Goal: Transaction & Acquisition: Purchase product/service

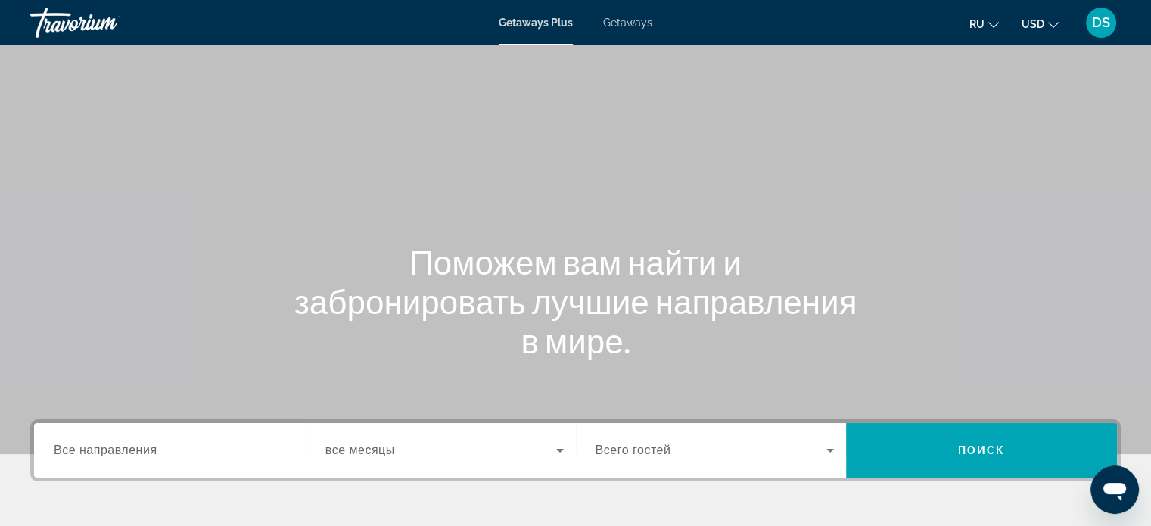
click at [628, 23] on span "Getaways" at bounding box center [627, 23] width 49 height 12
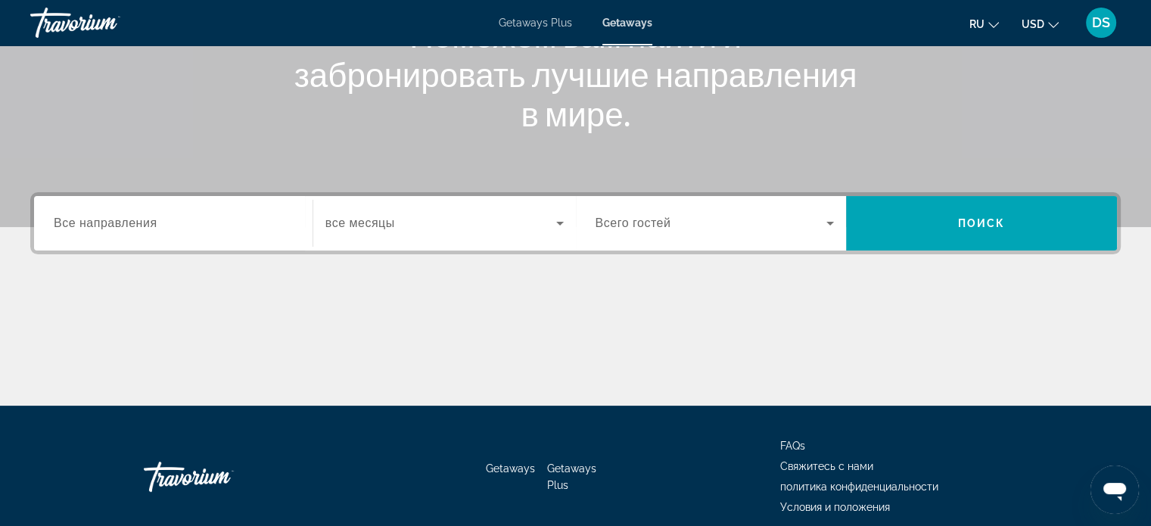
click at [79, 223] on span "Все направления" at bounding box center [106, 222] width 104 height 13
click at [79, 223] on input "Destination Все направления" at bounding box center [173, 224] width 239 height 18
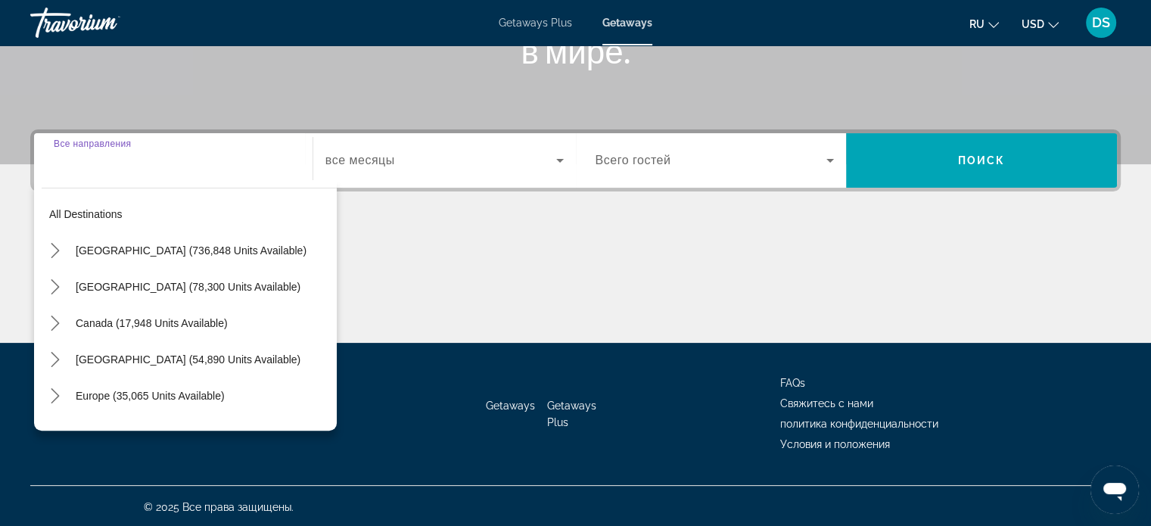
scroll to position [291, 0]
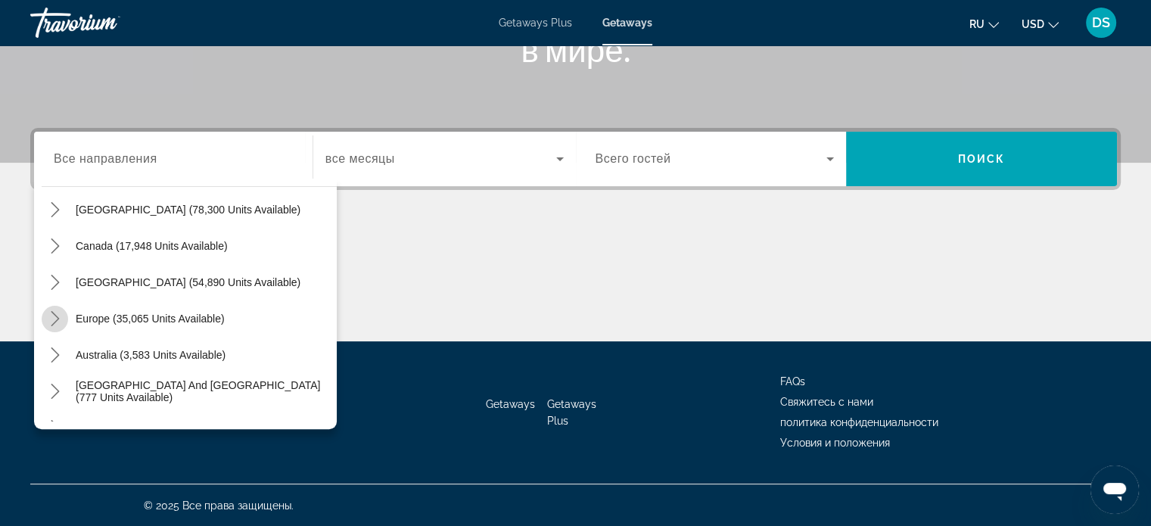
click at [57, 316] on icon "Toggle Europe (35,065 units available) submenu" at bounding box center [55, 318] width 8 height 15
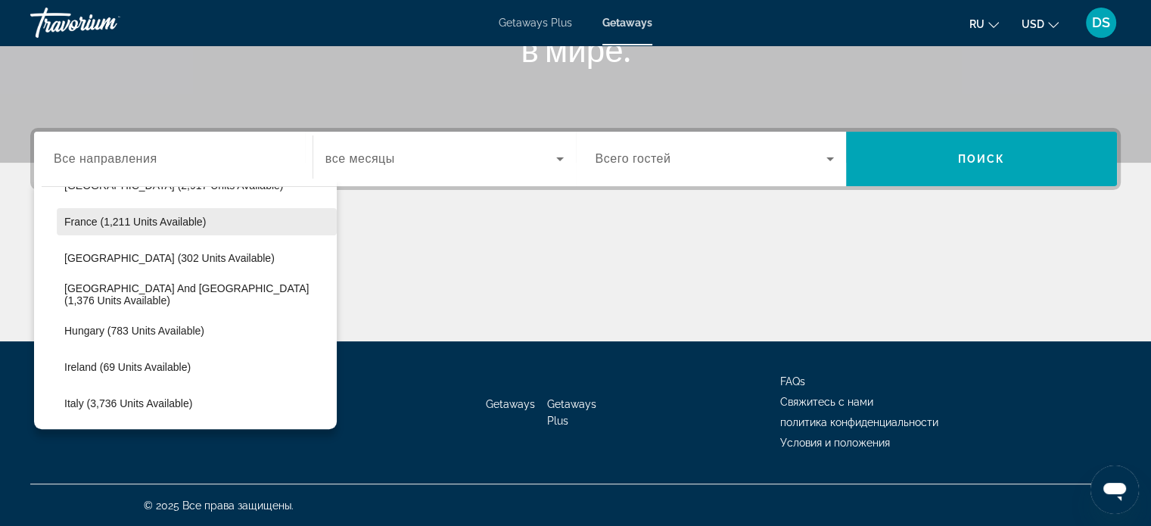
scroll to position [416, 0]
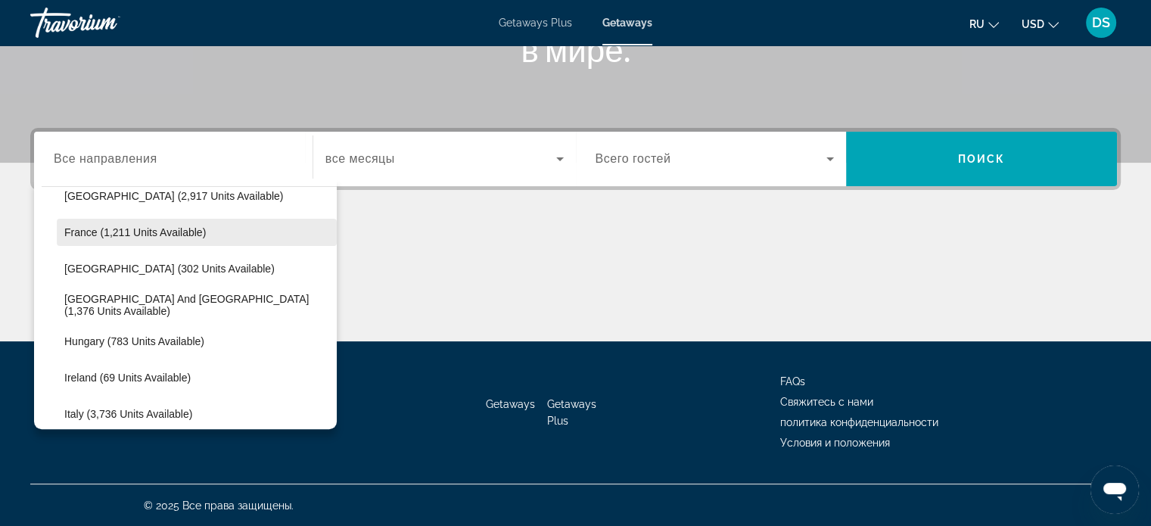
click at [126, 229] on span "France (1,211 units available)" at bounding box center [135, 232] width 142 height 12
type input "**********"
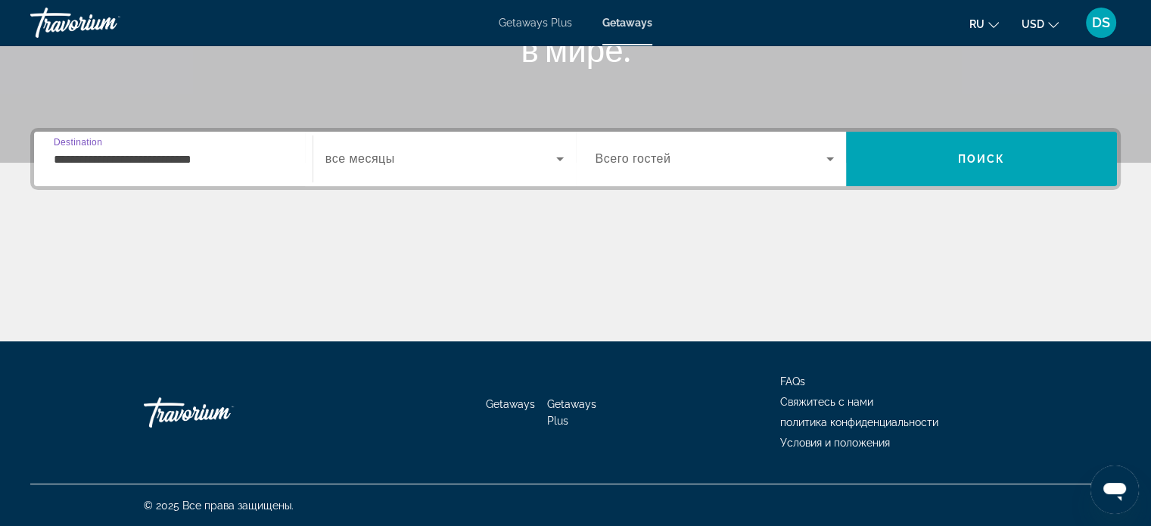
click at [553, 158] on icon "Search widget" at bounding box center [560, 159] width 18 height 18
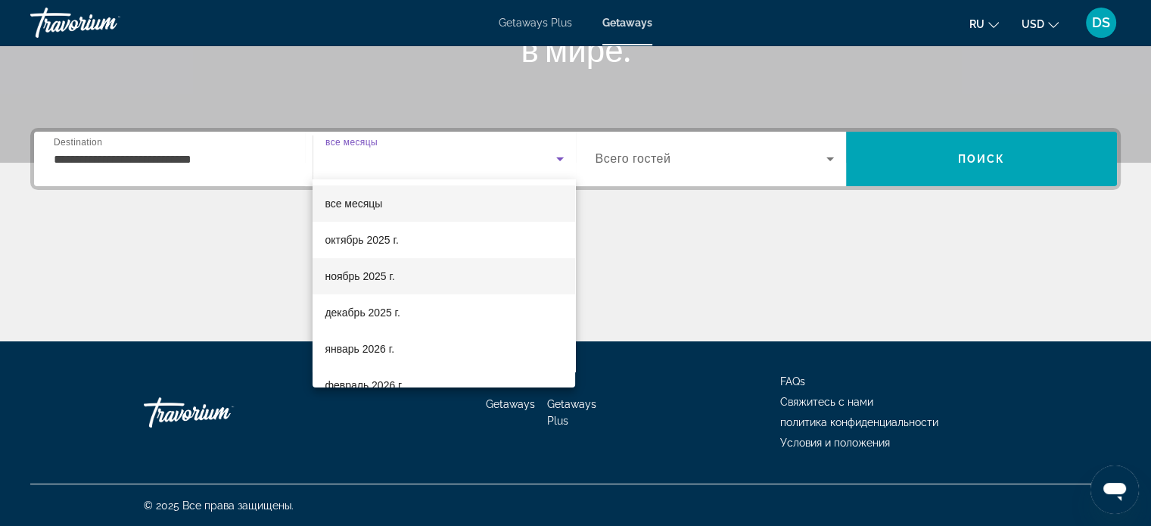
click at [487, 275] on mat-option "ноябрь 2025 г." at bounding box center [444, 276] width 263 height 36
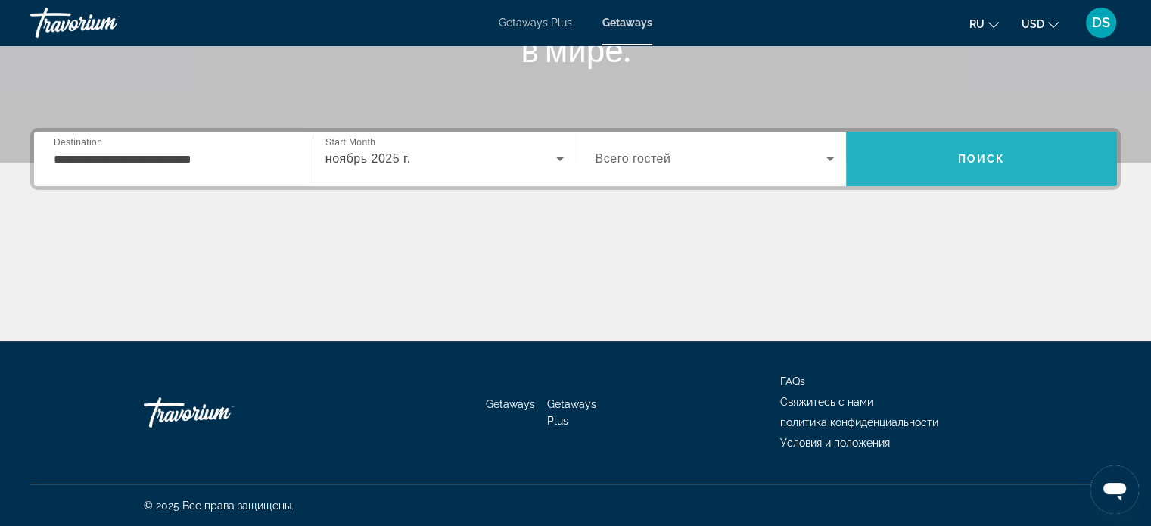
click at [959, 163] on span "Поиск" at bounding box center [982, 159] width 48 height 12
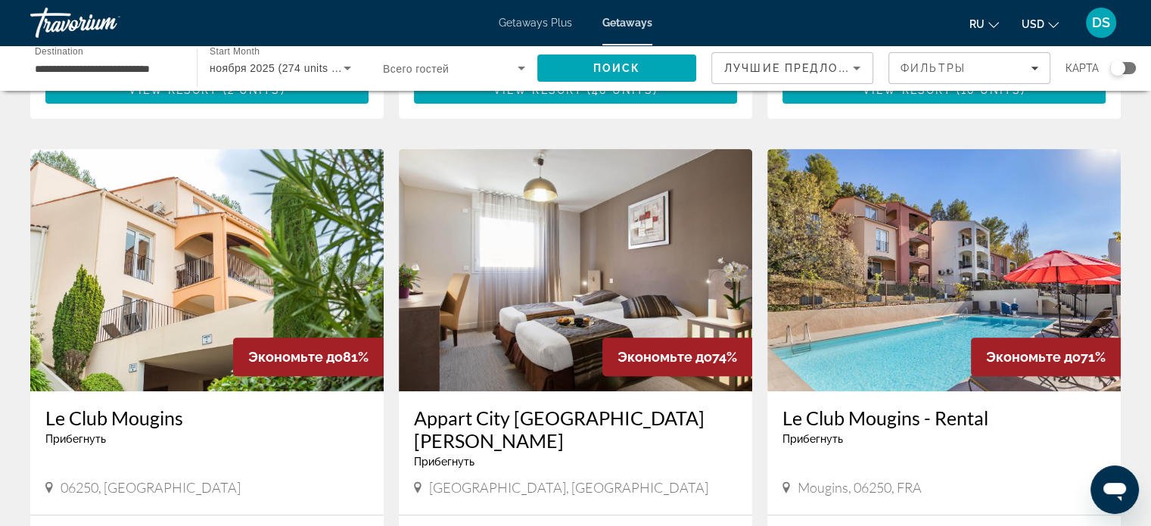
scroll to position [605, 0]
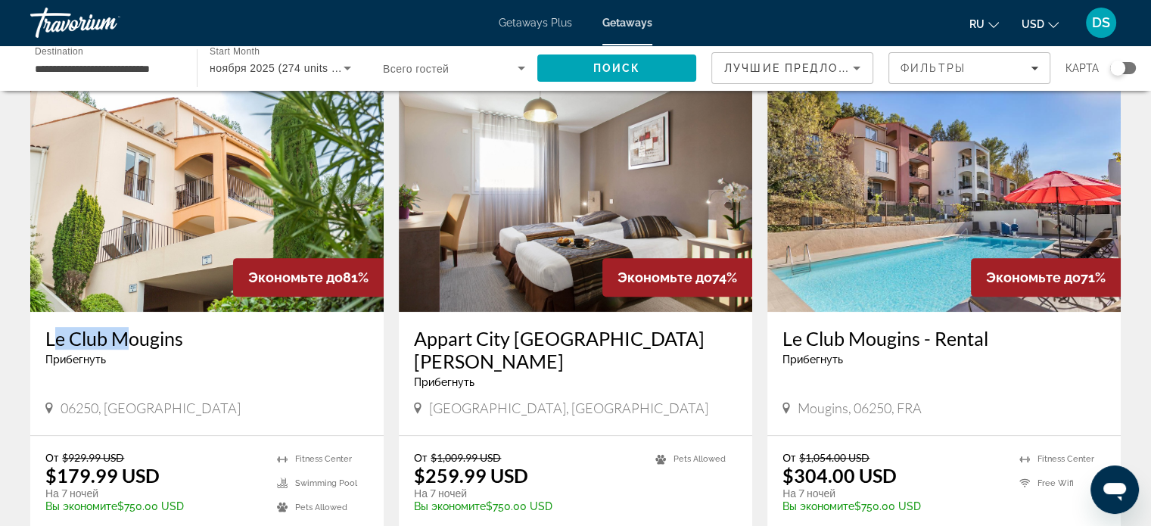
drag, startPoint x: 118, startPoint y: 302, endPoint x: 41, endPoint y: 320, distance: 79.3
click at [41, 320] on div "Le Club Mougins Прибегнуть - Это курорт только для взрослых 06250, France" at bounding box center [206, 373] width 353 height 123
click at [41, 312] on div "Le Club Mougins Прибегнуть - Это курорт только для взрослых 06250, France" at bounding box center [206, 373] width 353 height 123
drag, startPoint x: 41, startPoint y: 302, endPoint x: 185, endPoint y: 325, distance: 145.6
click at [185, 325] on div "Le Club Mougins Прибегнуть - Это курорт только для взрослых 06250, France" at bounding box center [206, 373] width 353 height 123
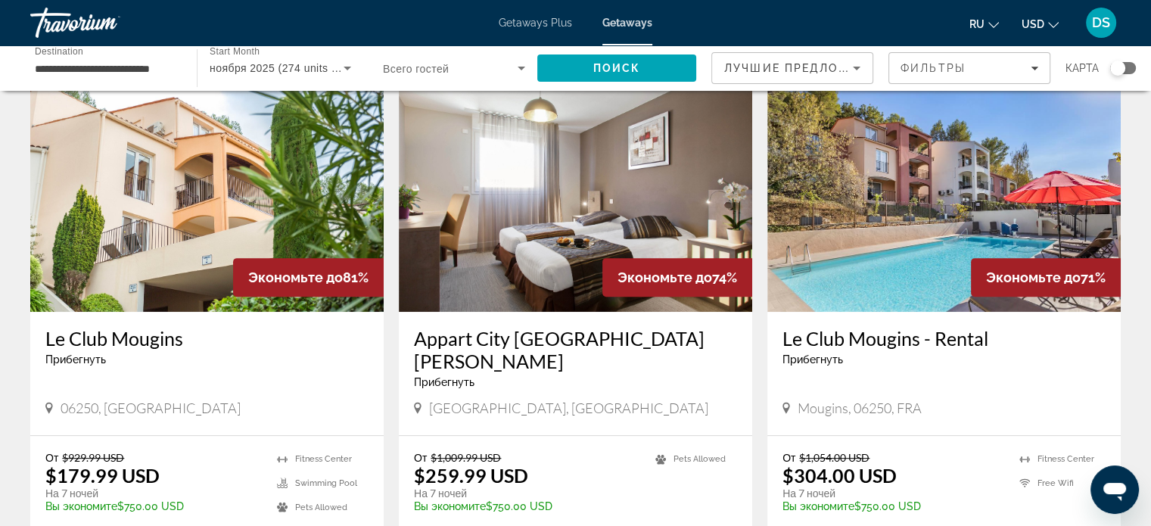
copy h3 "Le Club Mougins"
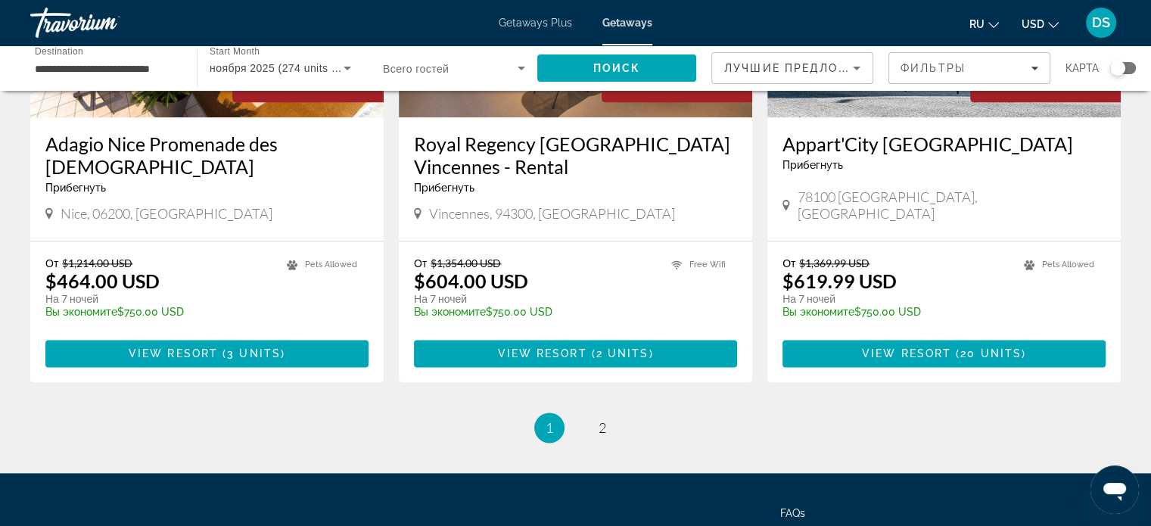
scroll to position [1944, 0]
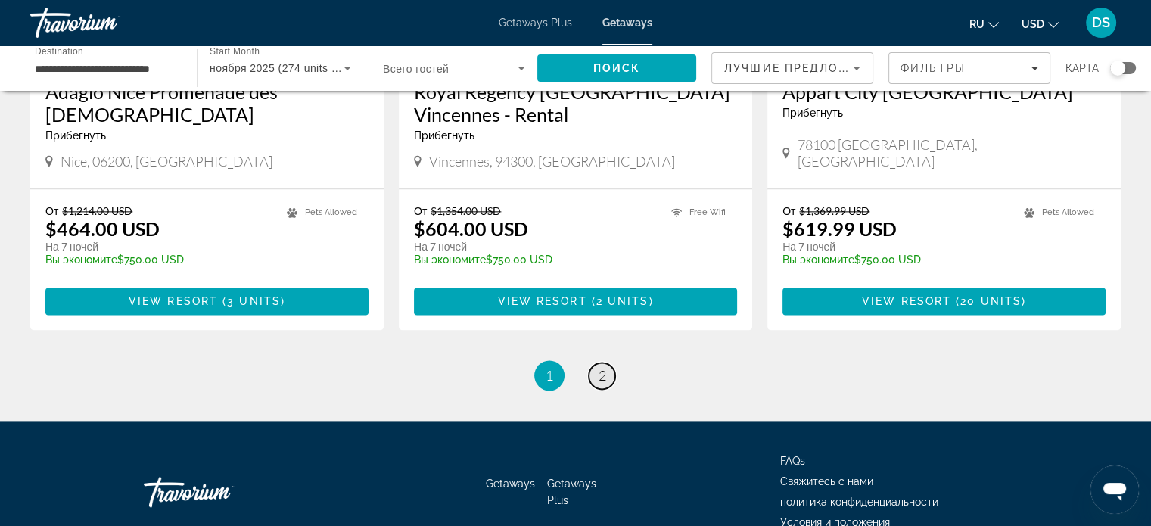
click at [596, 362] on link "page 2" at bounding box center [602, 375] width 26 height 26
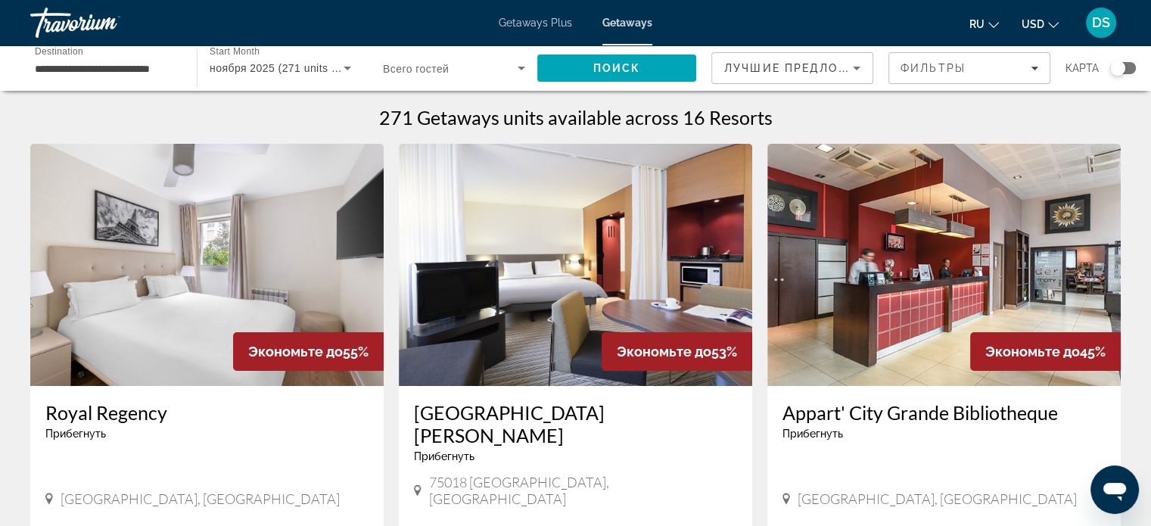
scroll to position [76, 0]
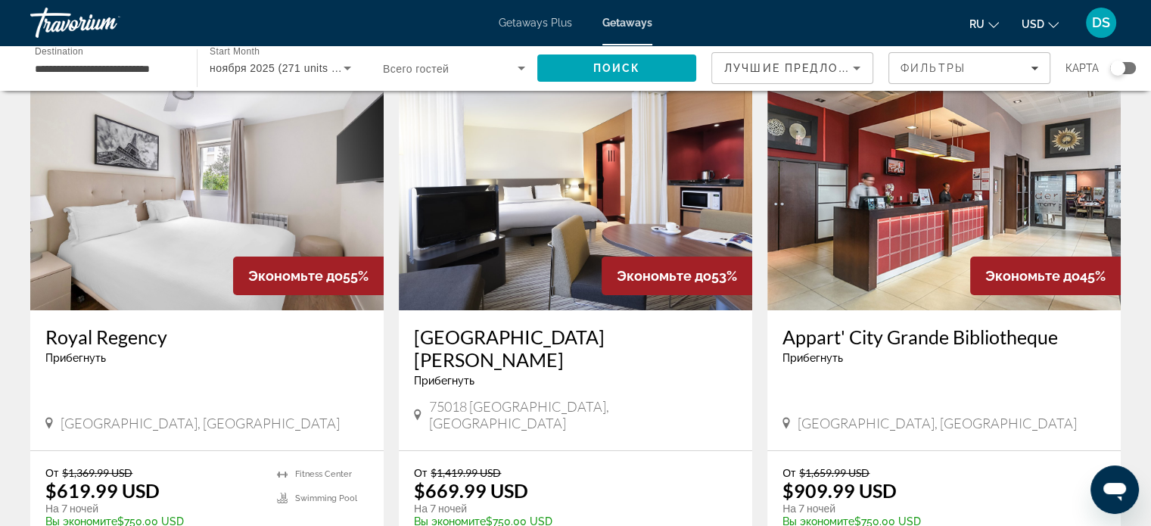
click at [599, 232] on img "Main content" at bounding box center [575, 189] width 353 height 242
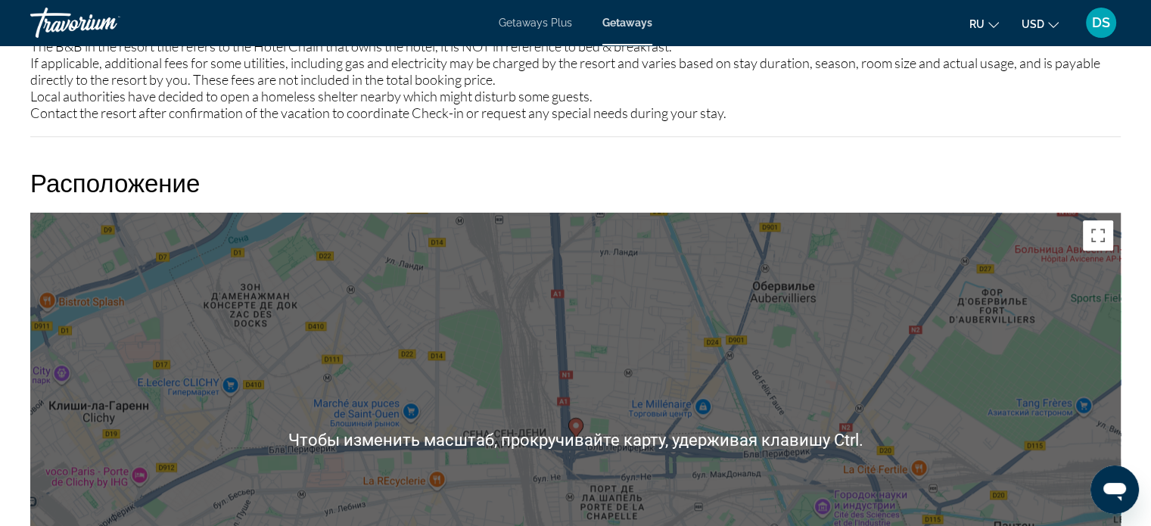
scroll to position [1741, 0]
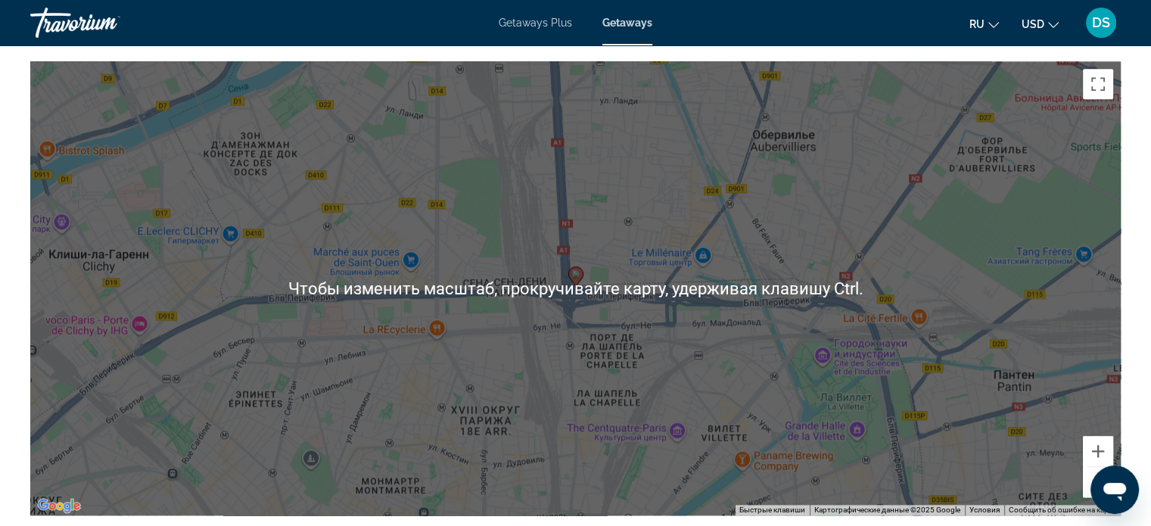
click at [844, 405] on div "Чтобы активировать перетаскивание с помощью клавиатуры, нажмите Alt + Ввод. Пос…" at bounding box center [575, 288] width 1090 height 454
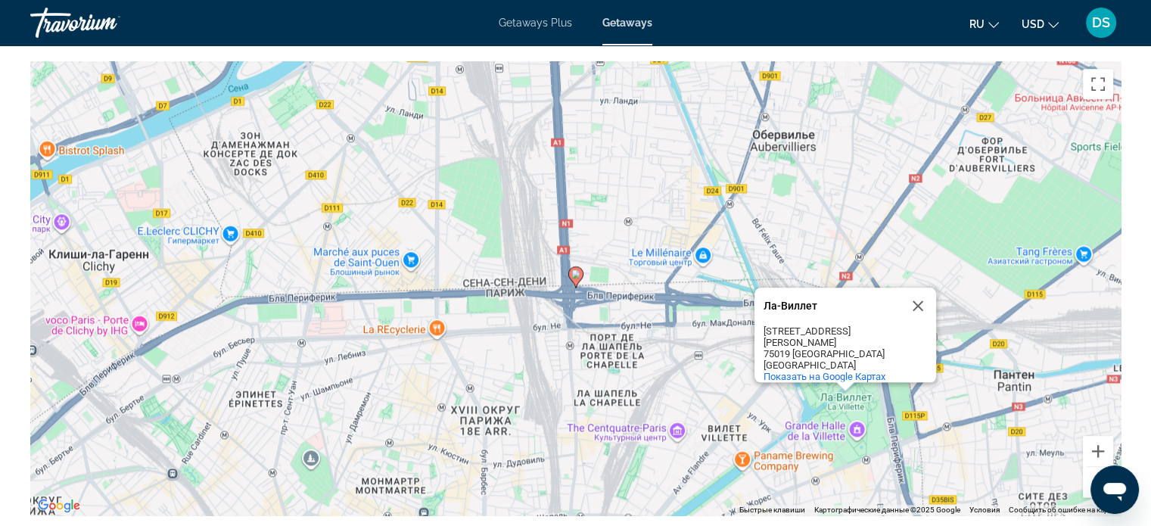
click at [1087, 481] on button "Уменьшить" at bounding box center [1098, 482] width 30 height 30
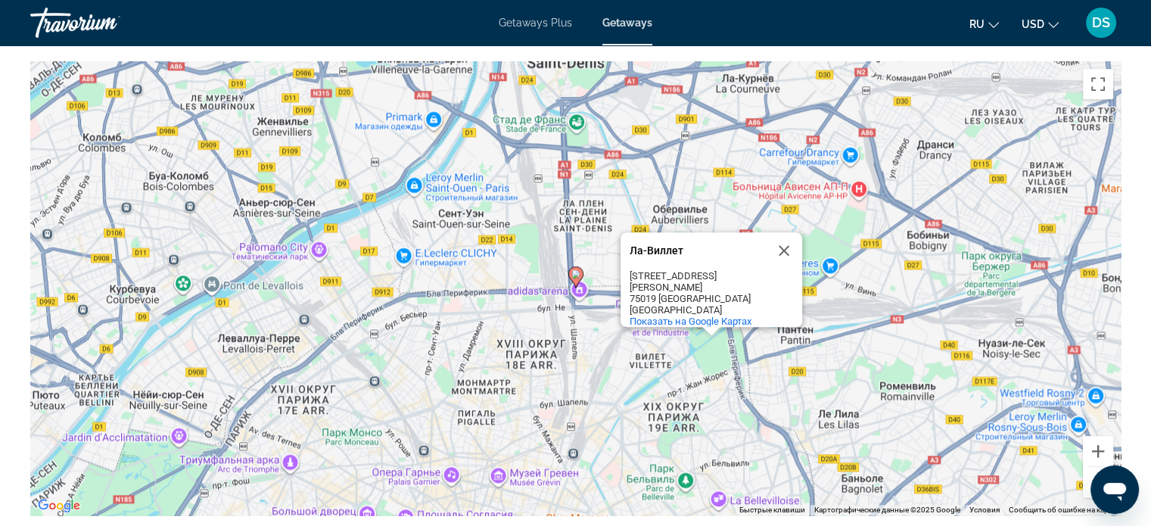
click at [1087, 481] on button "Уменьшить" at bounding box center [1098, 482] width 30 height 30
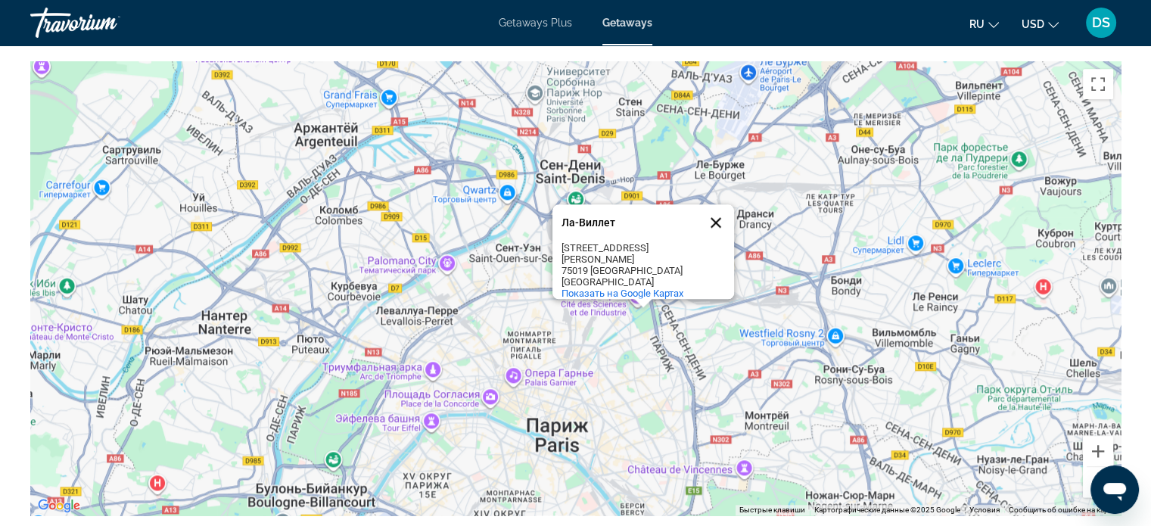
click at [717, 228] on button "Закрыть" at bounding box center [716, 222] width 36 height 36
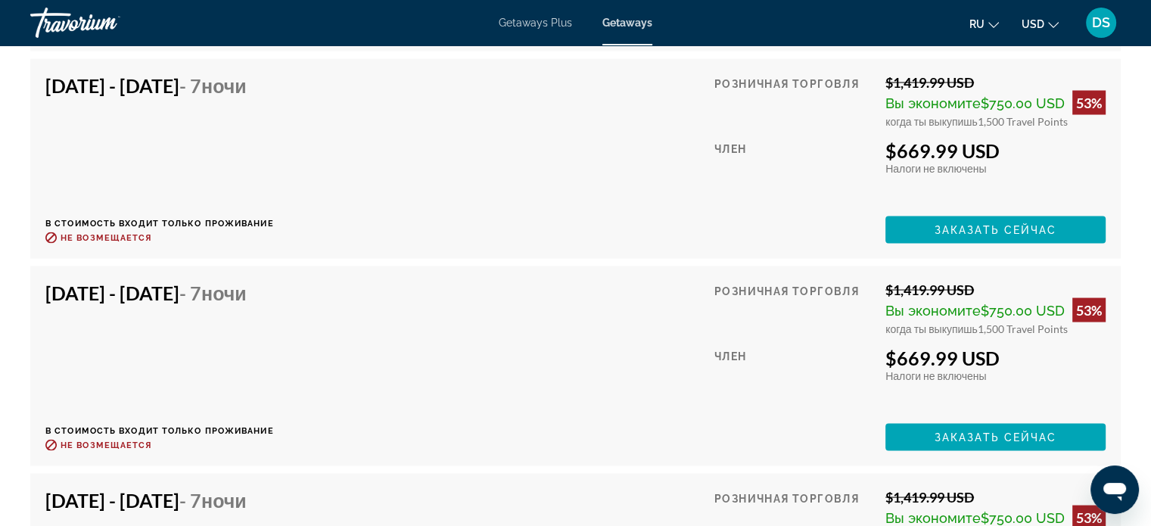
scroll to position [2824, 0]
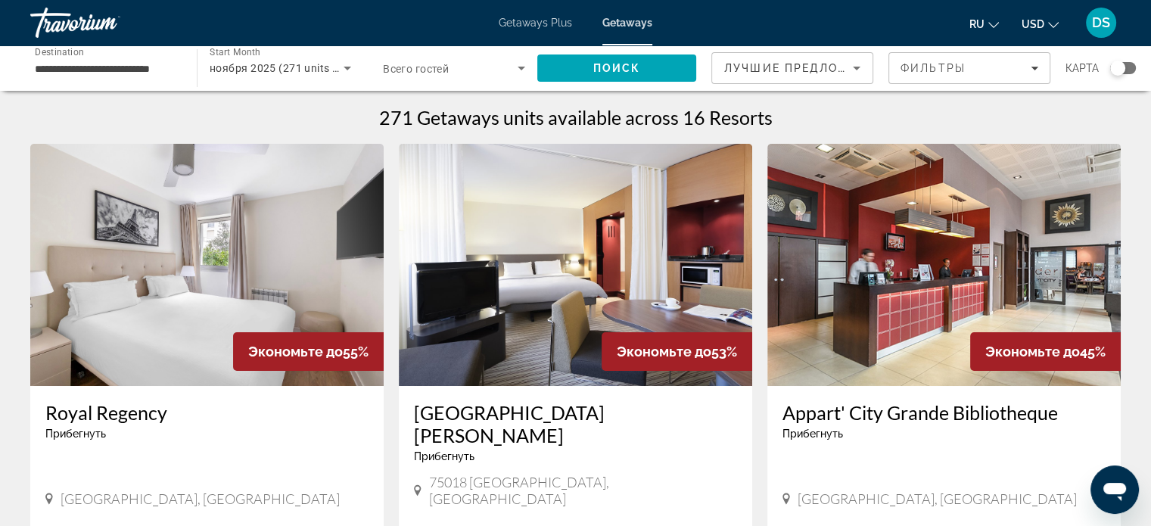
click at [894, 272] on img "Main content" at bounding box center [943, 265] width 353 height 242
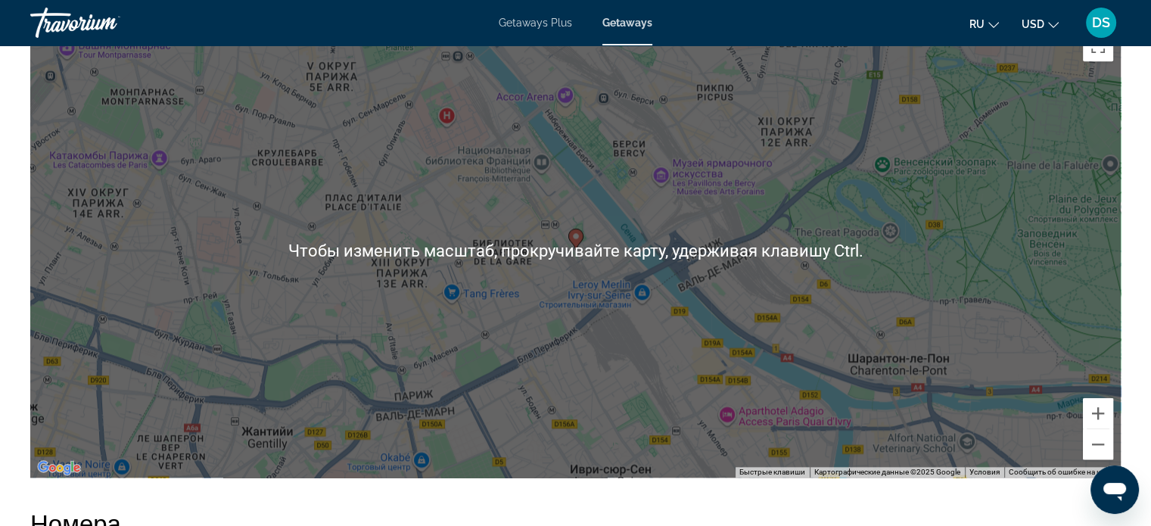
scroll to position [1892, 0]
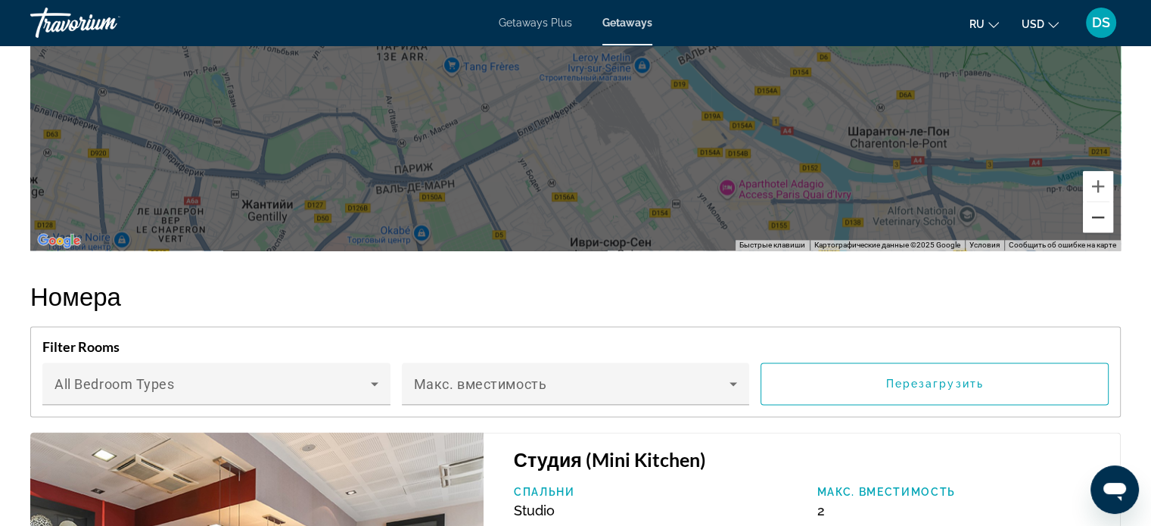
click at [1094, 218] on button "Уменьшить" at bounding box center [1098, 217] width 30 height 30
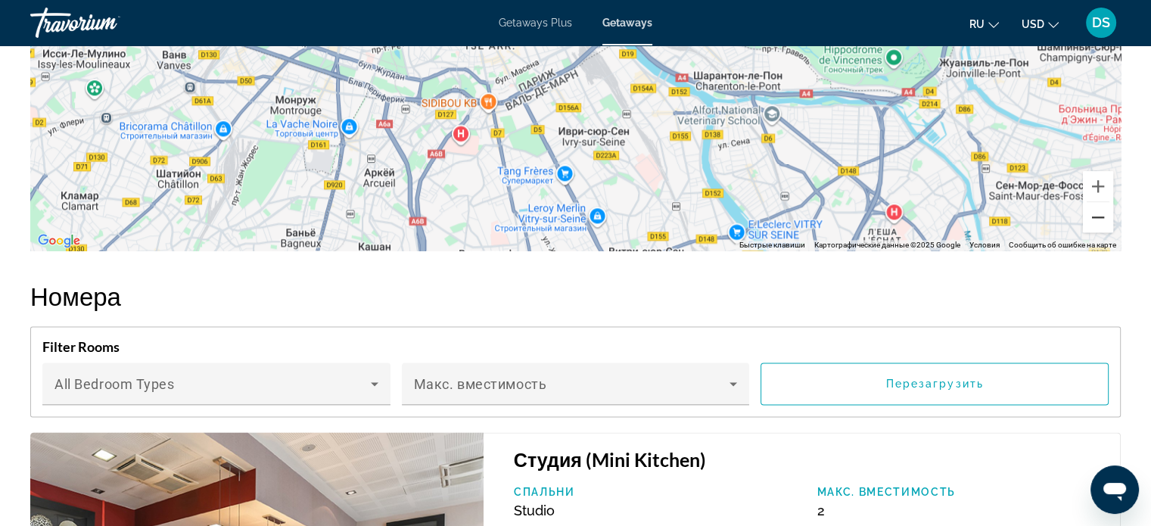
click at [1094, 219] on button "Уменьшить" at bounding box center [1098, 217] width 30 height 30
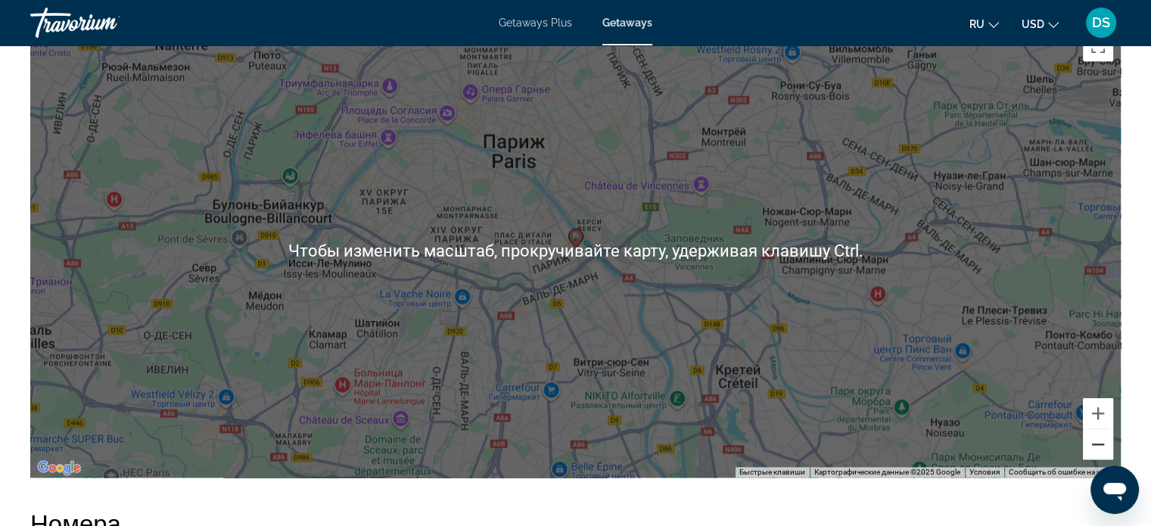
scroll to position [1589, 0]
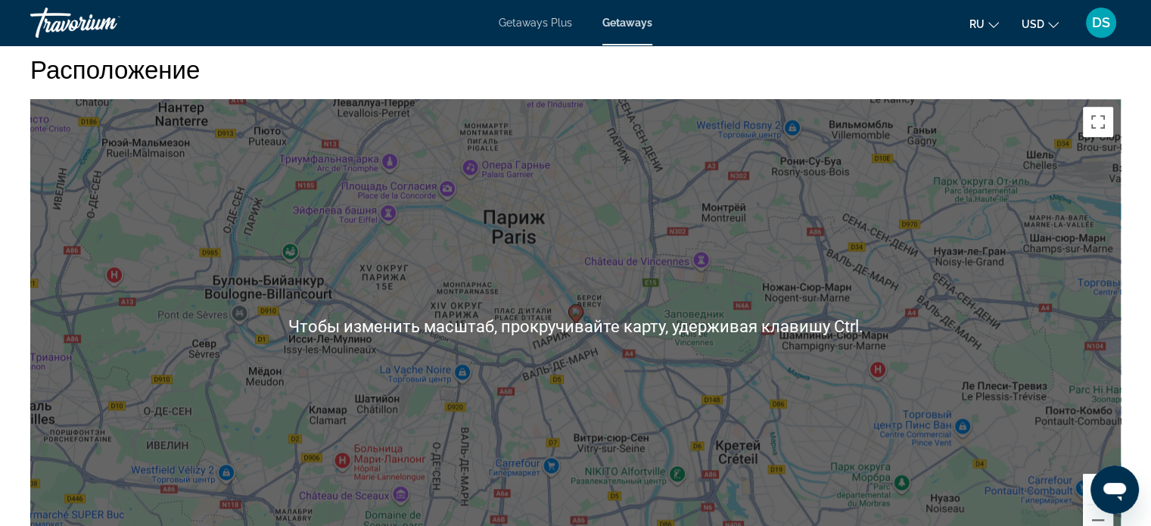
click at [917, 305] on div "Чтобы активировать перетаскивание с помощью клавиатуры, нажмите Alt + Ввод. Пос…" at bounding box center [575, 326] width 1090 height 454
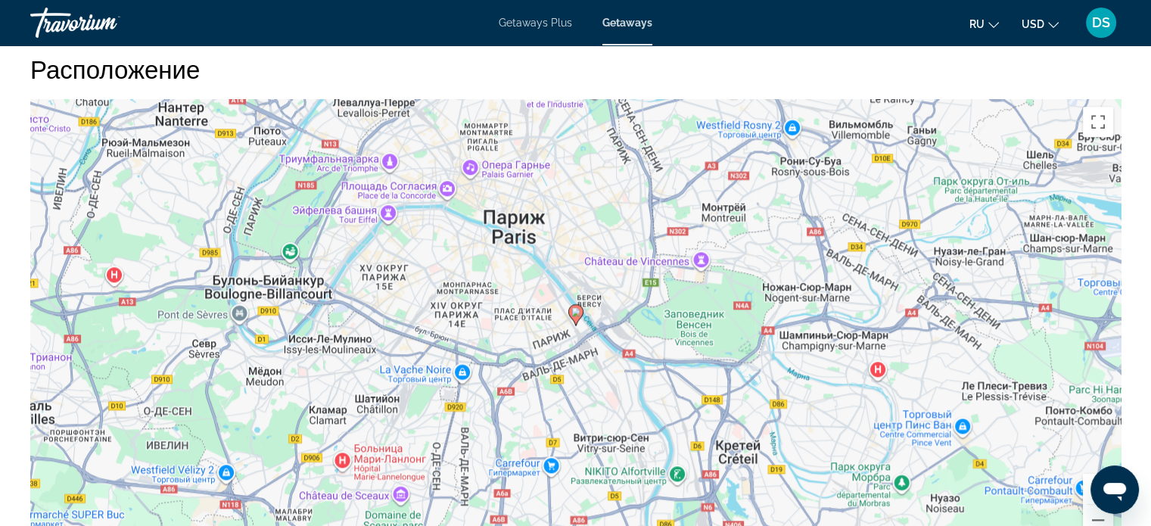
click at [1088, 492] on button "Увеличить" at bounding box center [1098, 489] width 30 height 30
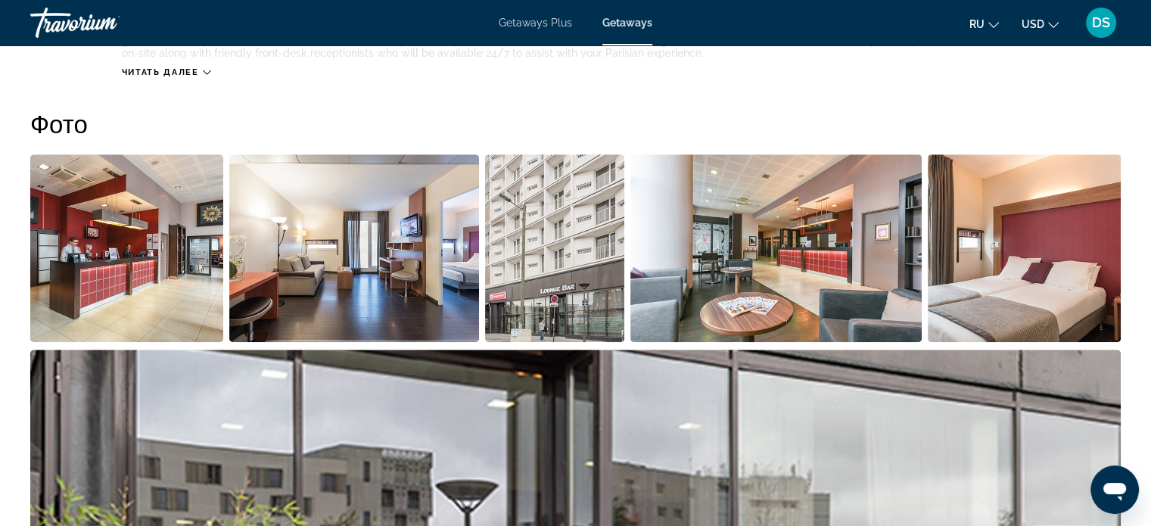
scroll to position [454, 0]
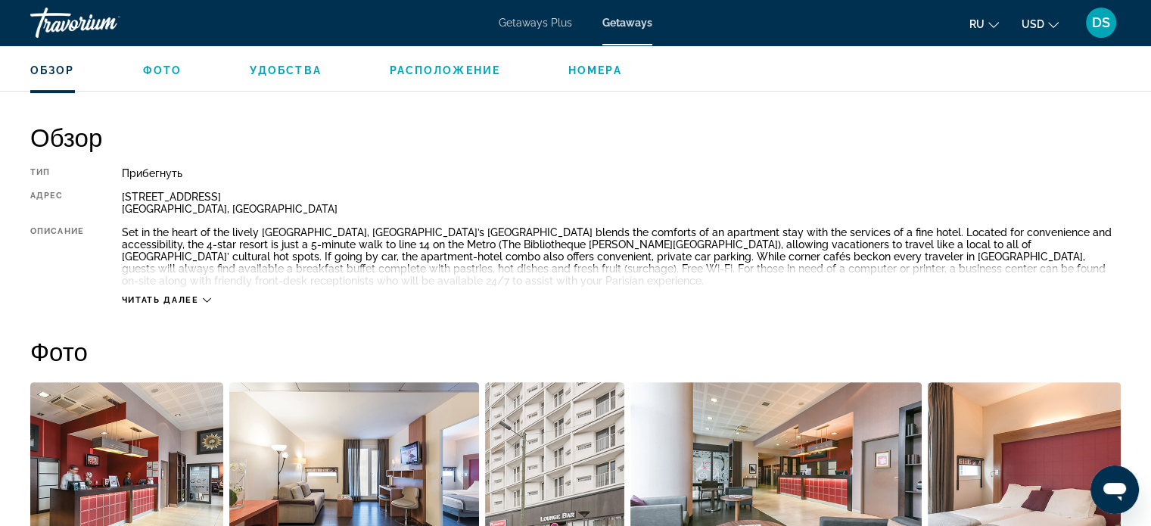
click at [194, 297] on span "Читать далее" at bounding box center [160, 300] width 77 height 10
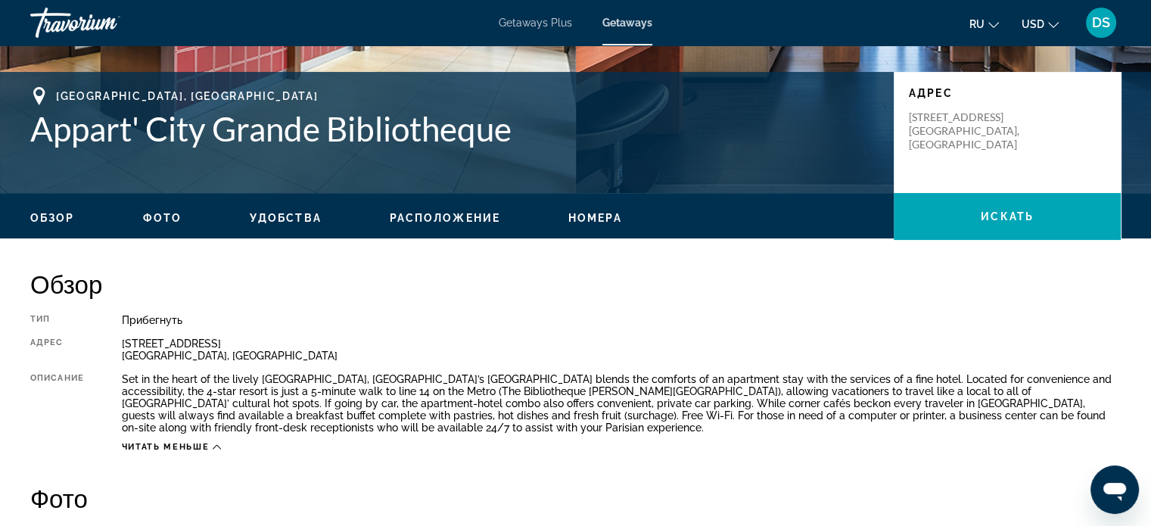
scroll to position [151, 0]
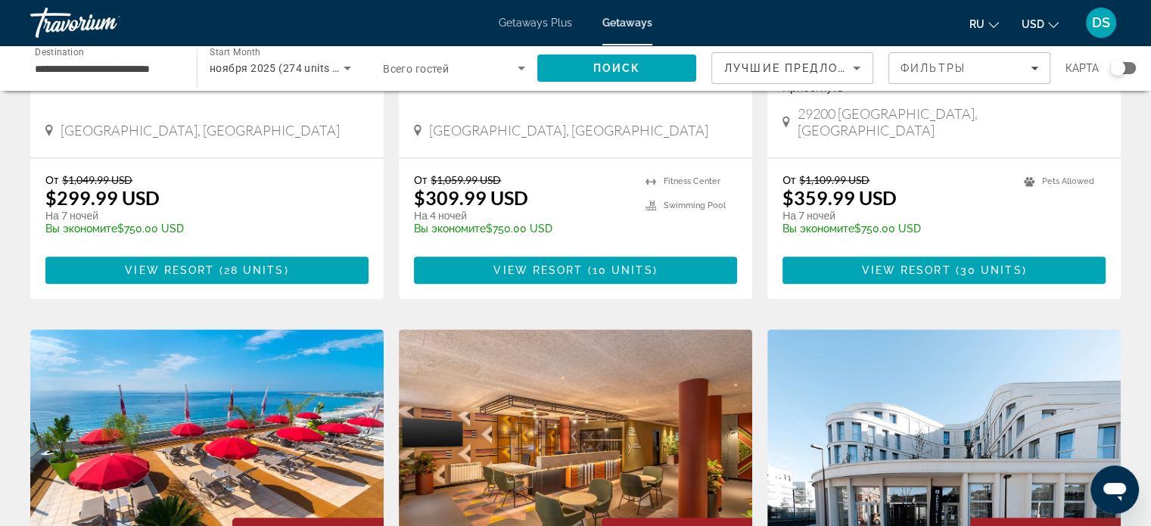
scroll to position [1665, 0]
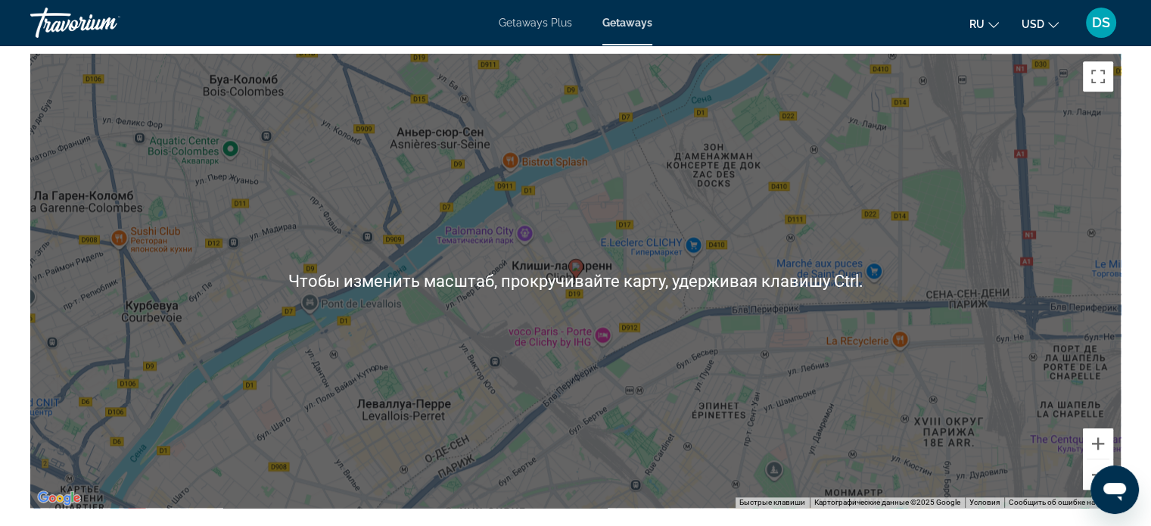
scroll to position [1741, 0]
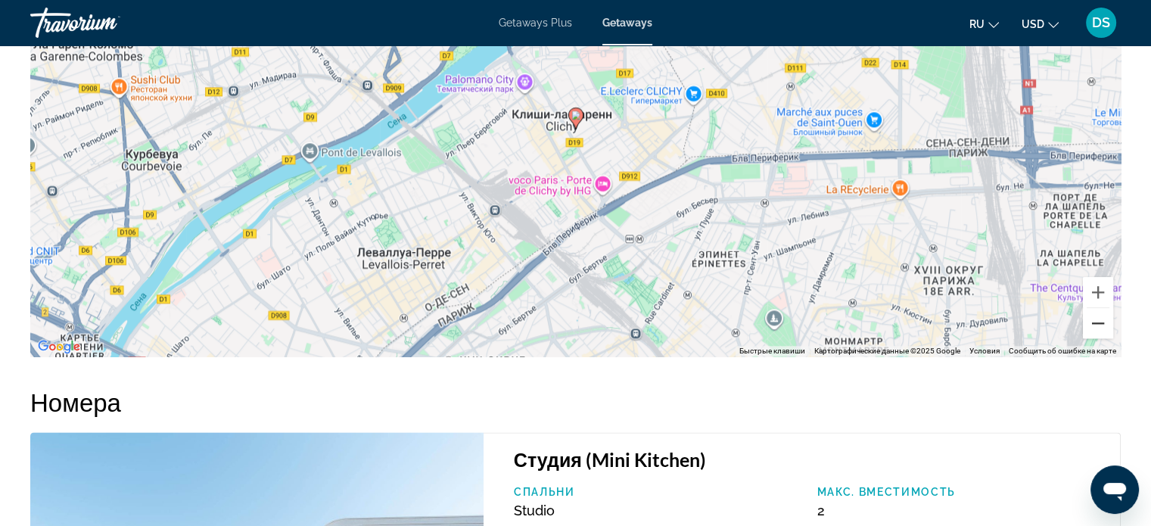
click at [1105, 324] on button "Уменьшить" at bounding box center [1098, 323] width 30 height 30
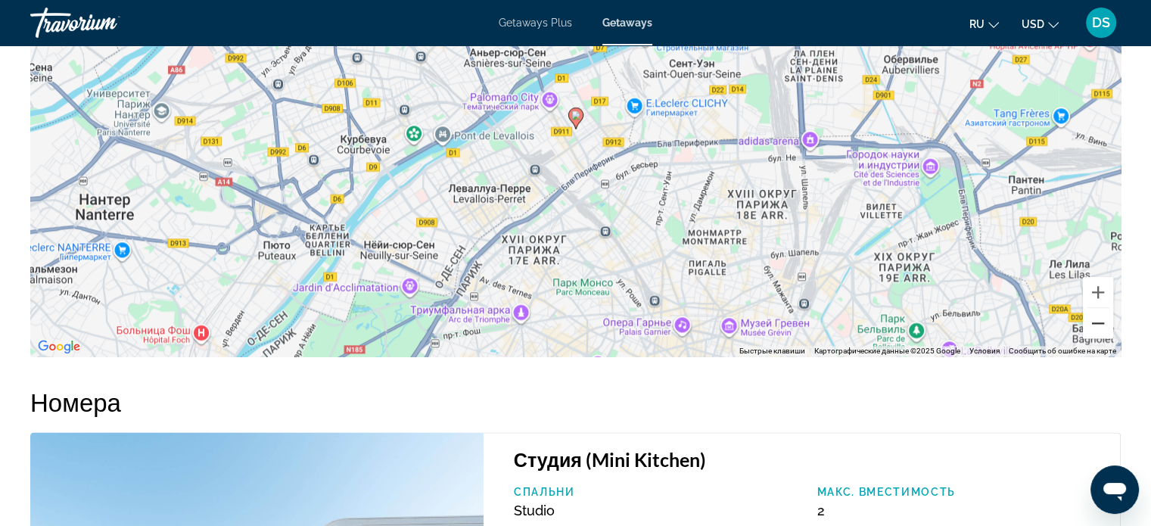
click at [1105, 324] on button "Уменьшить" at bounding box center [1098, 323] width 30 height 30
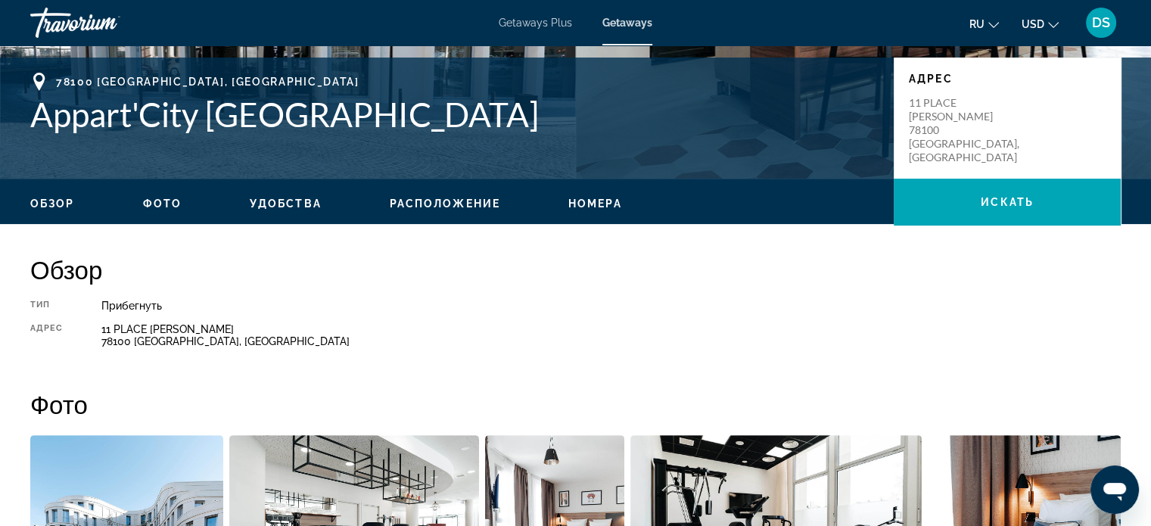
scroll to position [227, 0]
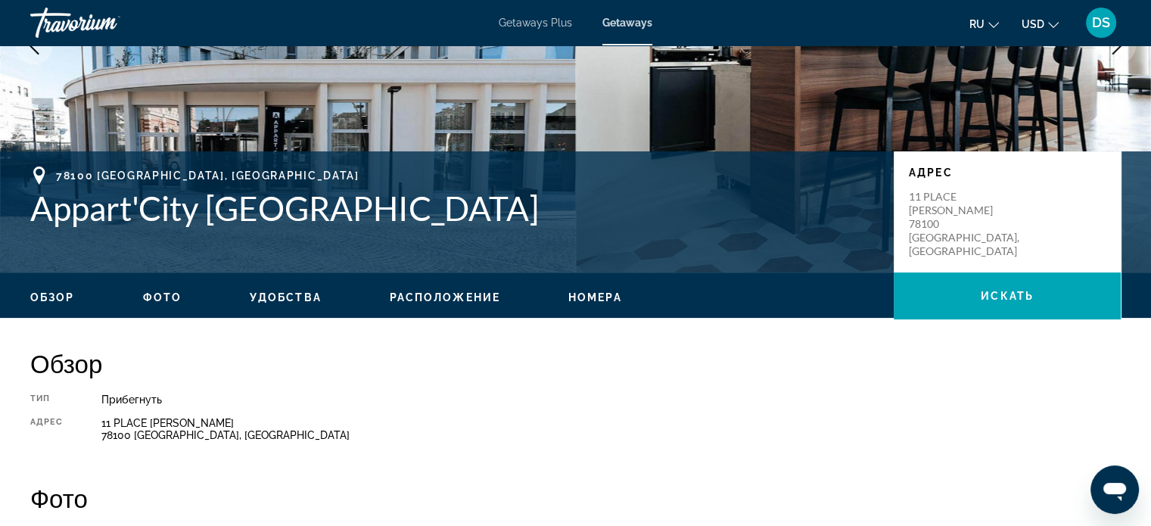
drag, startPoint x: 515, startPoint y: 219, endPoint x: 17, endPoint y: 217, distance: 497.2
click at [17, 217] on div "78100 St-Germain-En-Laye, France Appart'City St-Germain-En-Laye Адрес 11 PLACE …" at bounding box center [575, 211] width 1151 height 91
copy h1 "Appart'City St-Germain-En-Laye"
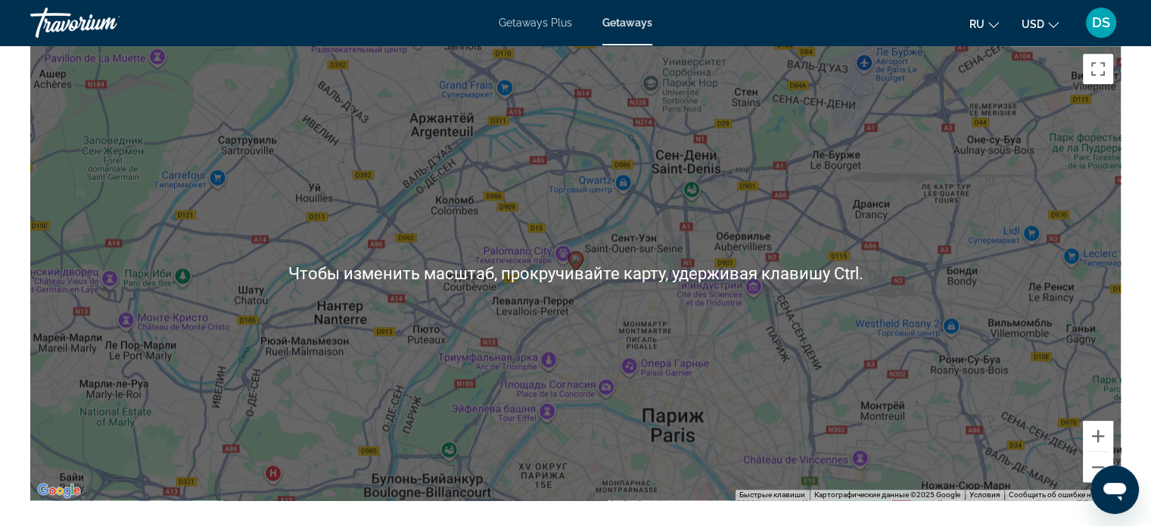
scroll to position [1665, 0]
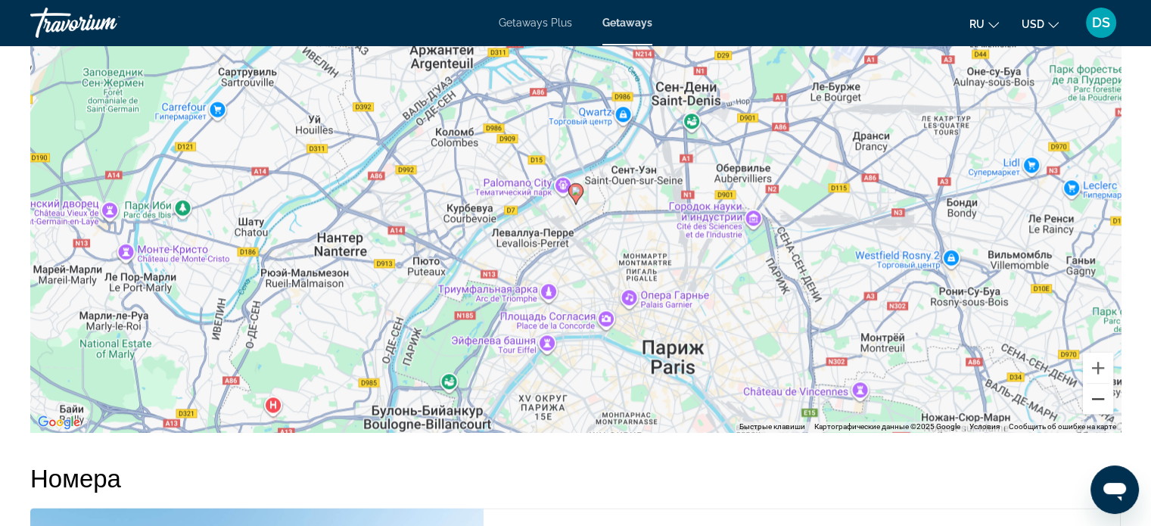
click at [1097, 406] on button "Уменьшить" at bounding box center [1098, 399] width 30 height 30
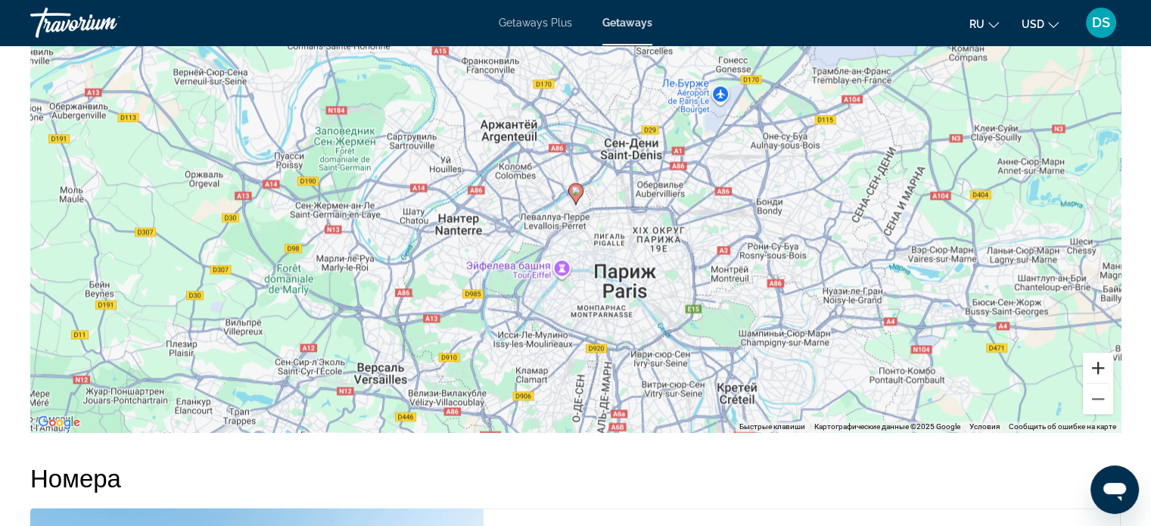
click at [1094, 363] on button "Увеличить" at bounding box center [1098, 368] width 30 height 30
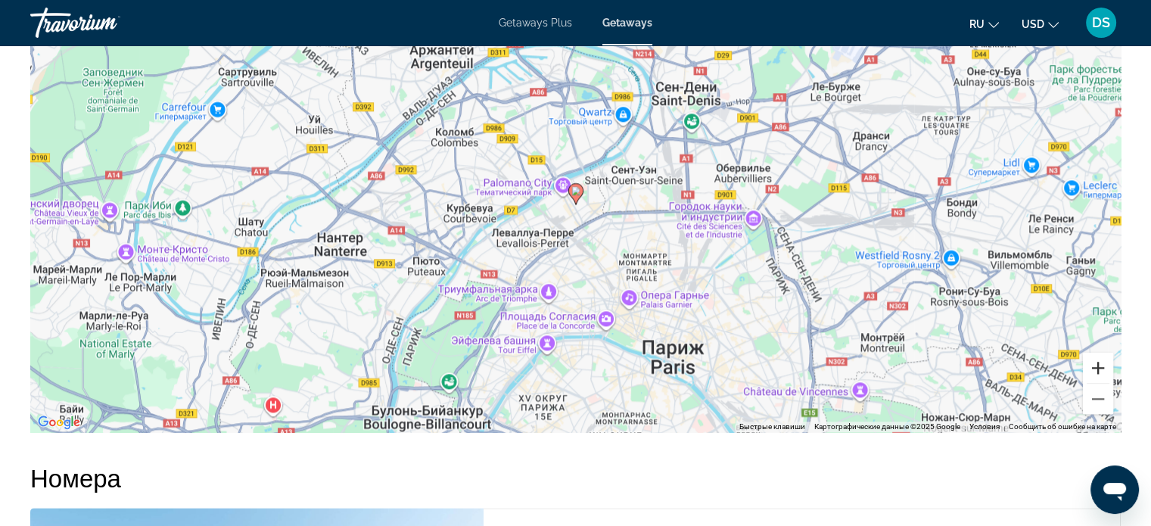
click at [1096, 366] on button "Увеличить" at bounding box center [1098, 368] width 30 height 30
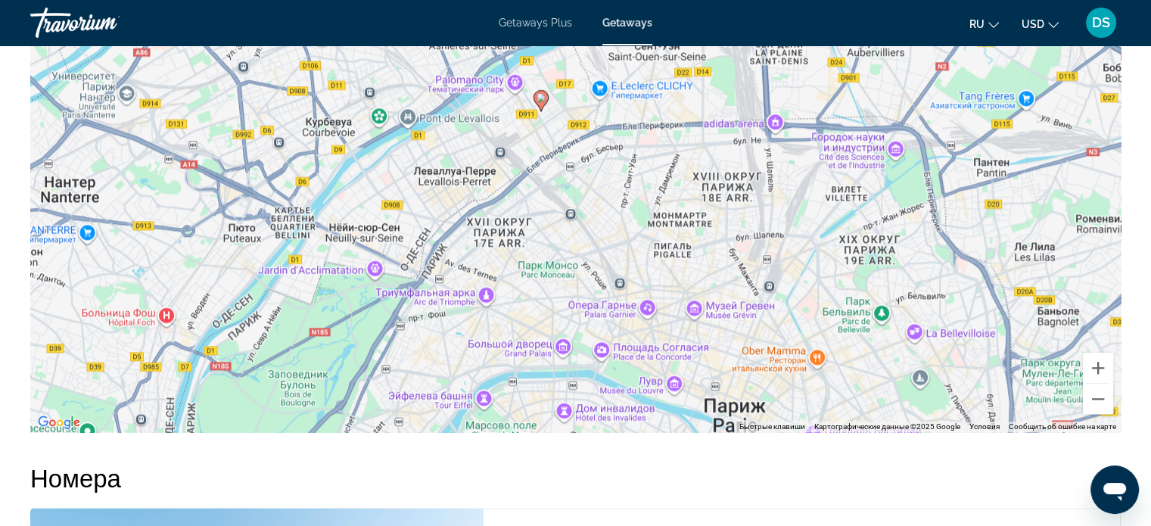
drag, startPoint x: 829, startPoint y: 362, endPoint x: 794, endPoint y: 267, distance: 100.8
click at [794, 267] on div "Чтобы активировать перетаскивание с помощью клавиатуры, нажмите Alt + Ввод. Пос…" at bounding box center [575, 205] width 1090 height 454
click at [540, 103] on icon "Main content" at bounding box center [541, 101] width 14 height 20
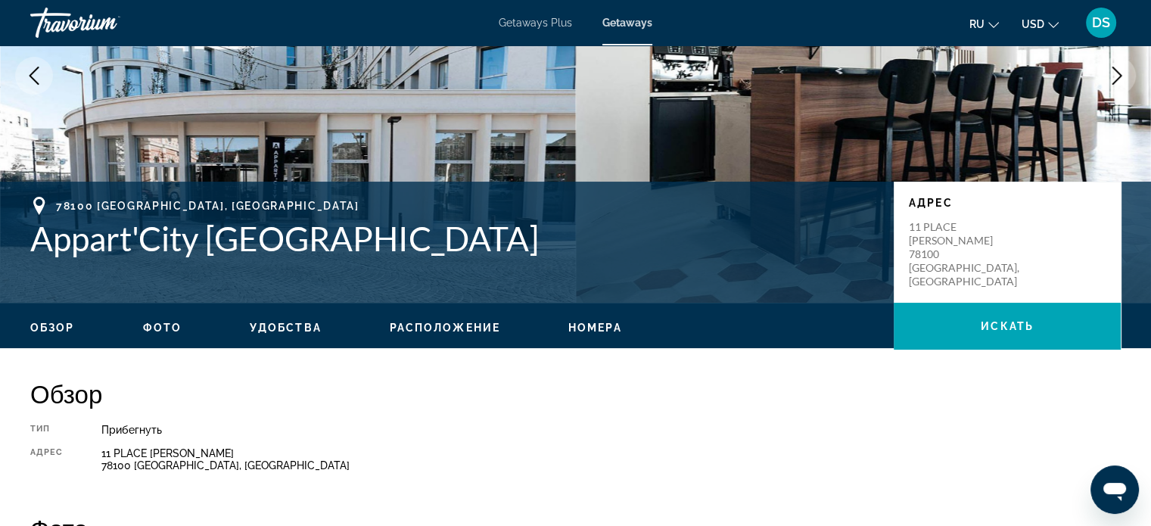
scroll to position [127, 0]
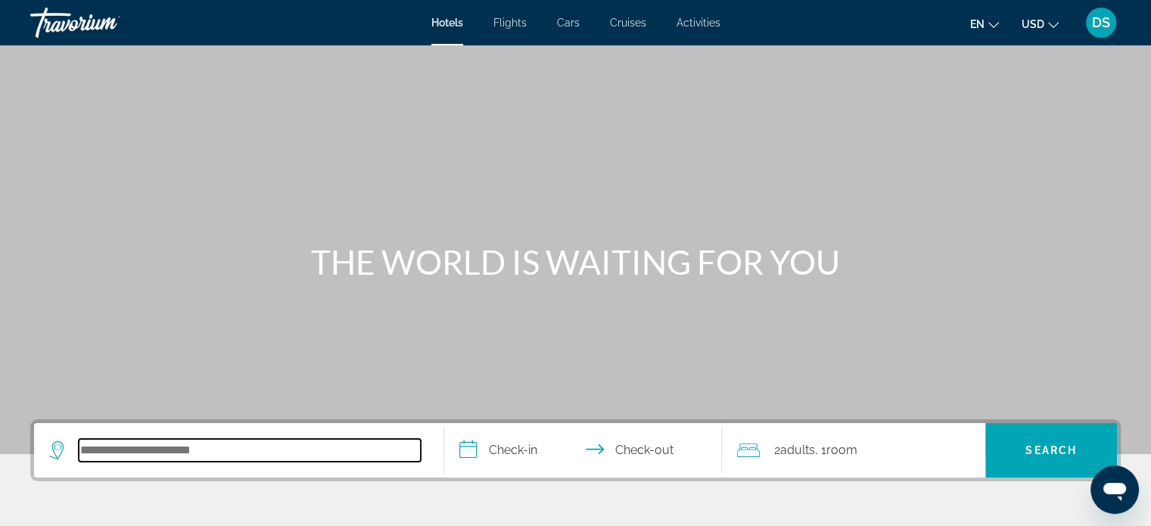
click at [176, 452] on input "Search hotel destination" at bounding box center [250, 450] width 342 height 23
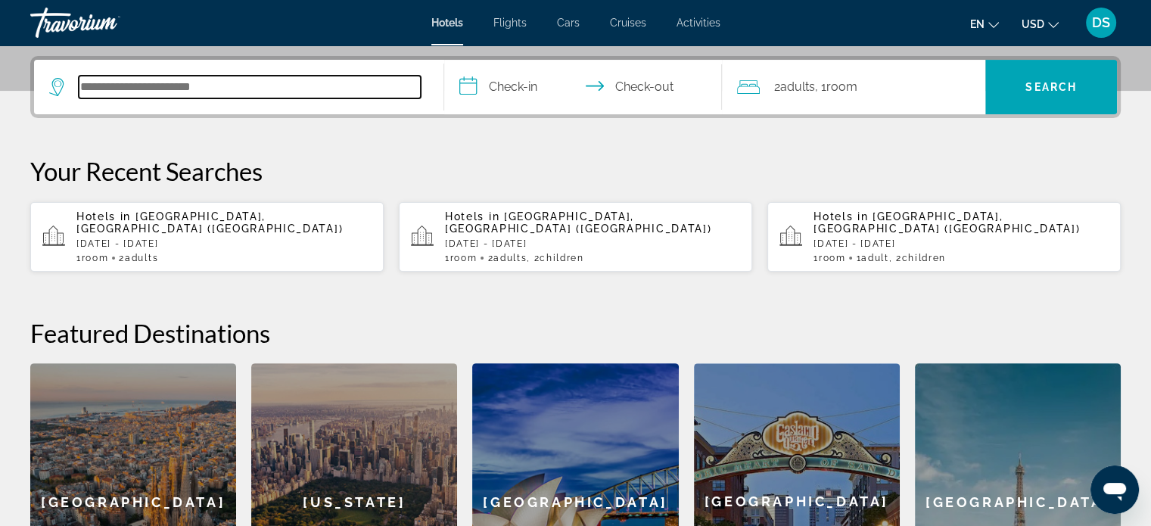
scroll to position [369, 0]
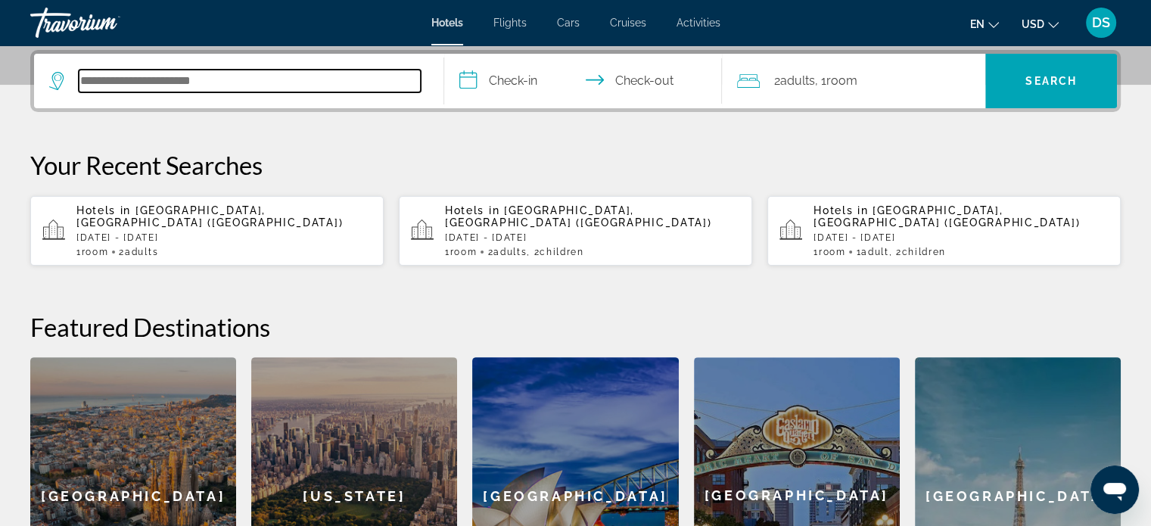
paste input "**********"
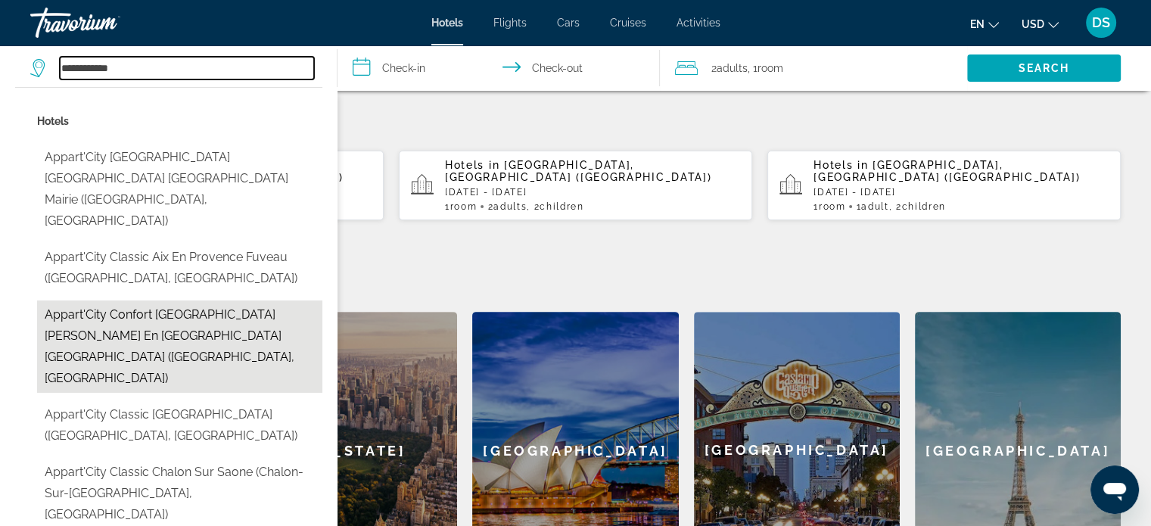
scroll to position [445, 0]
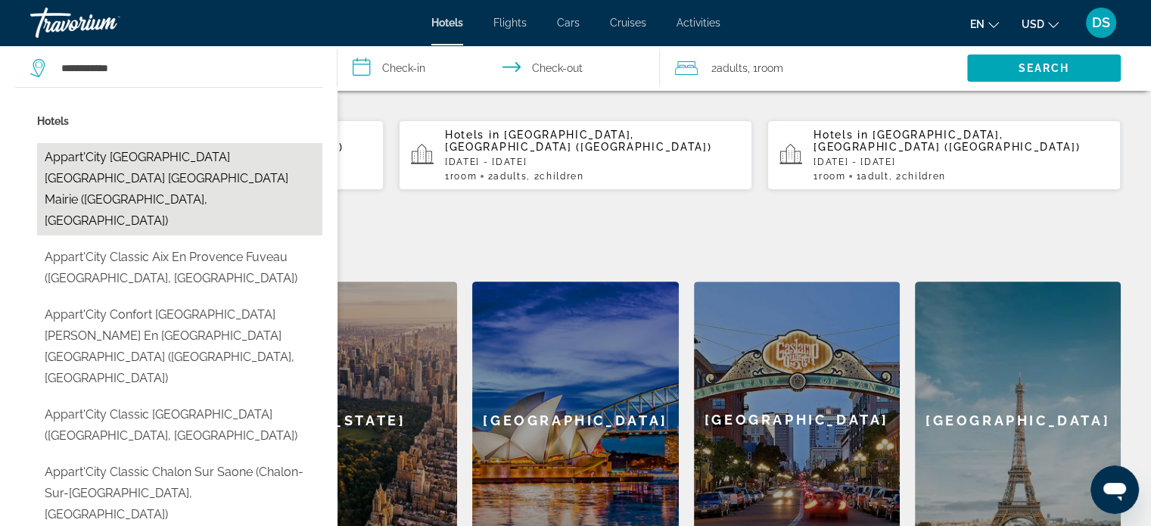
click at [166, 160] on button "Appart'City [GEOGRAPHIC_DATA] [GEOGRAPHIC_DATA] [GEOGRAPHIC_DATA] Mairie ([GEOG…" at bounding box center [179, 189] width 285 height 92
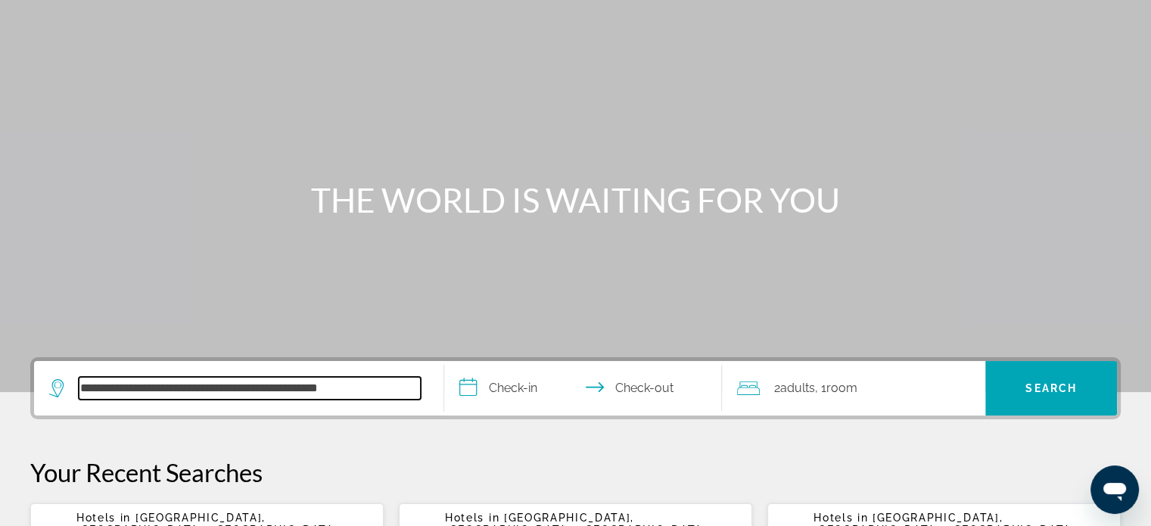
scroll to position [0, 0]
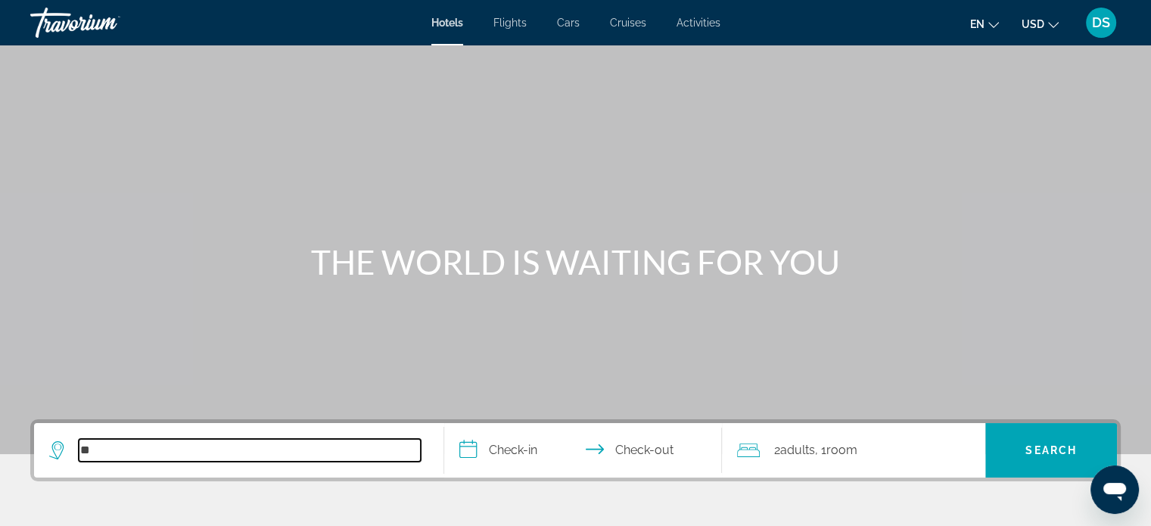
type input "*"
paste input "**********"
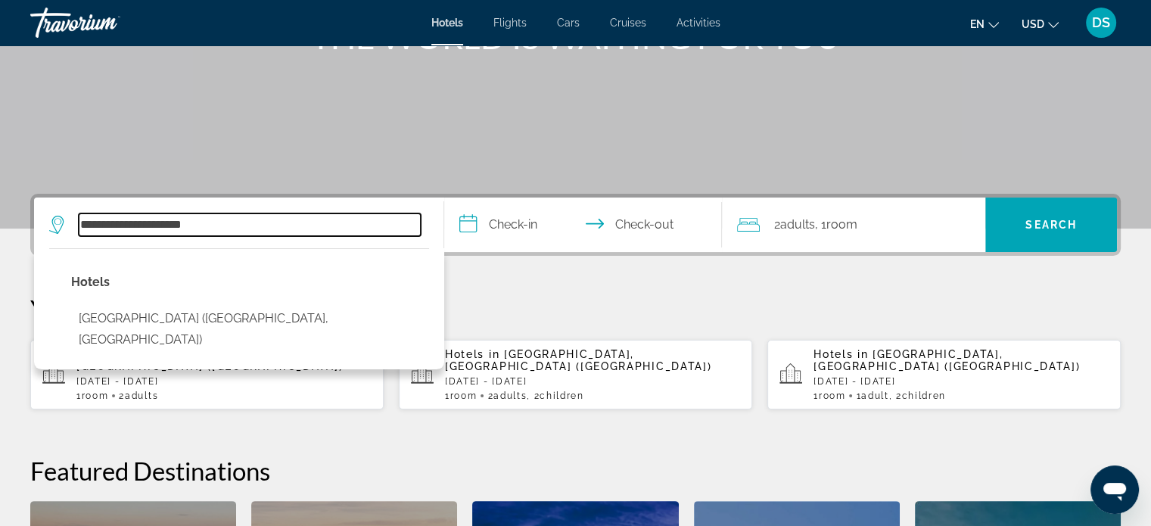
scroll to position [227, 0]
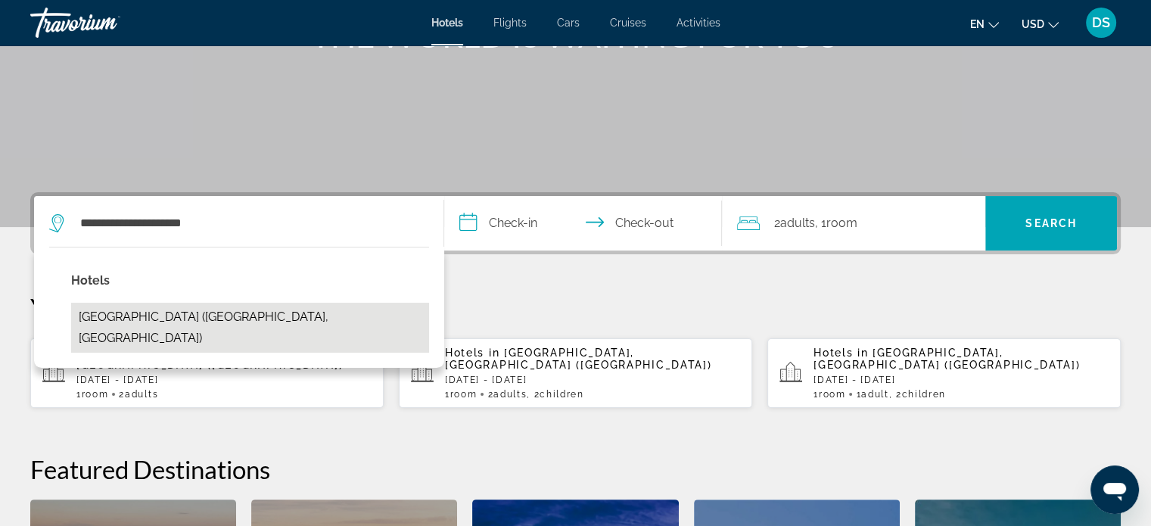
click at [218, 315] on button "[GEOGRAPHIC_DATA] ([GEOGRAPHIC_DATA], [GEOGRAPHIC_DATA])" at bounding box center [250, 328] width 358 height 50
type input "**********"
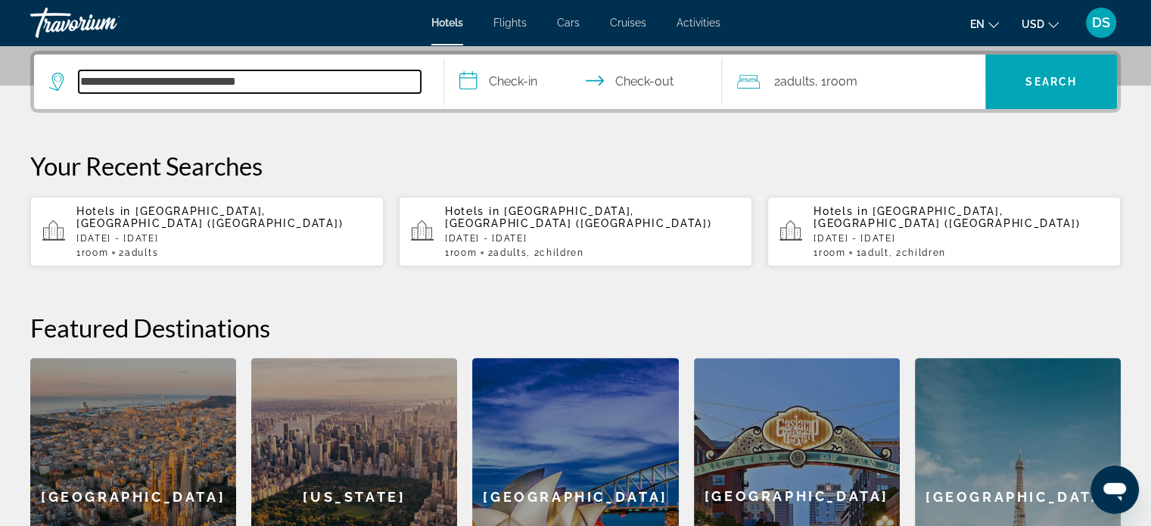
scroll to position [369, 0]
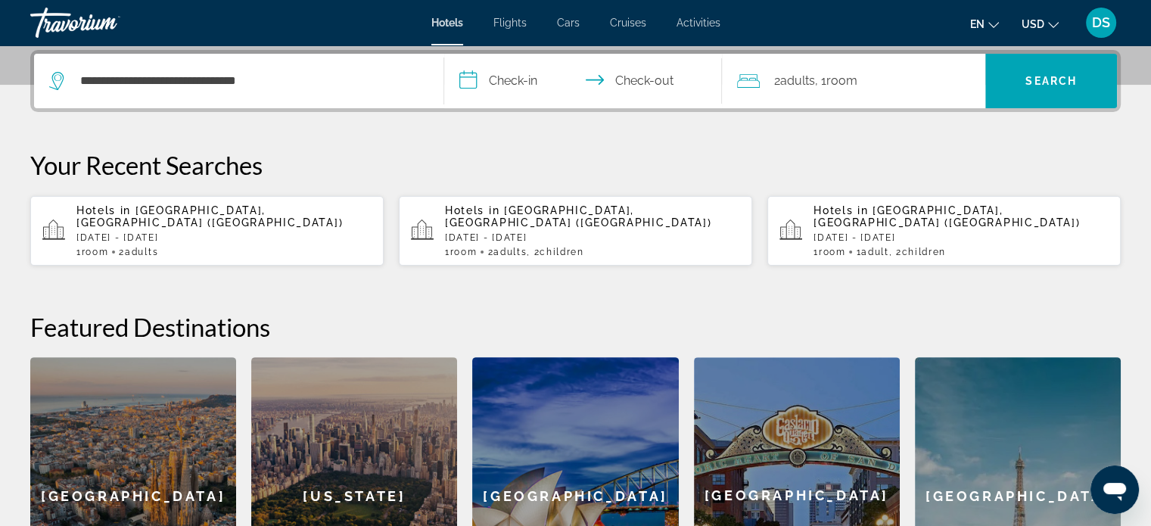
click at [514, 75] on input "**********" at bounding box center [586, 83] width 285 height 59
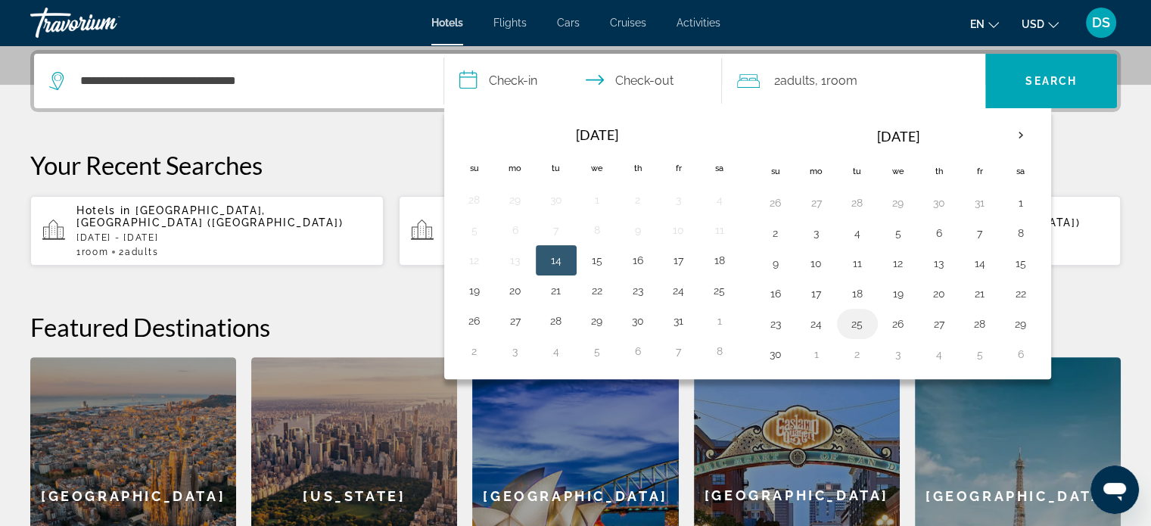
drag, startPoint x: 857, startPoint y: 319, endPoint x: 846, endPoint y: 320, distance: 11.5
click at [857, 319] on button "25" at bounding box center [857, 323] width 24 height 21
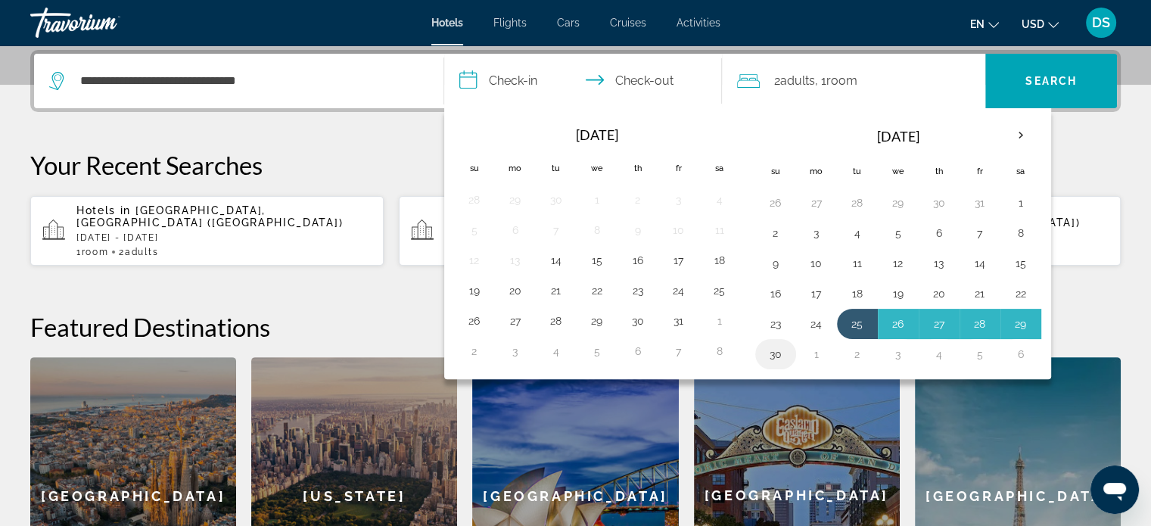
click at [774, 350] on button "30" at bounding box center [776, 354] width 24 height 21
type input "**********"
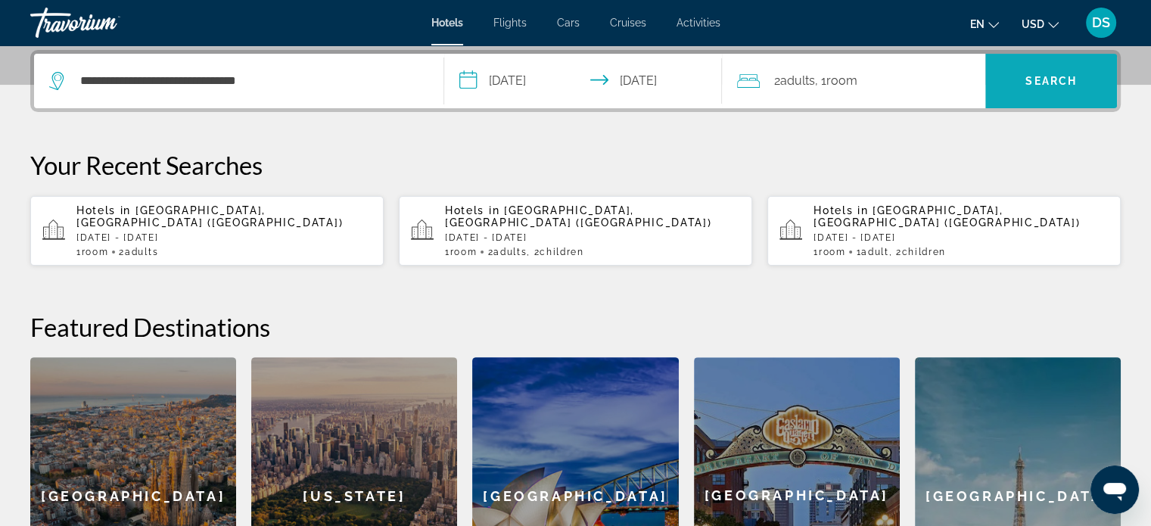
click at [1055, 72] on span "Search" at bounding box center [1051, 81] width 132 height 36
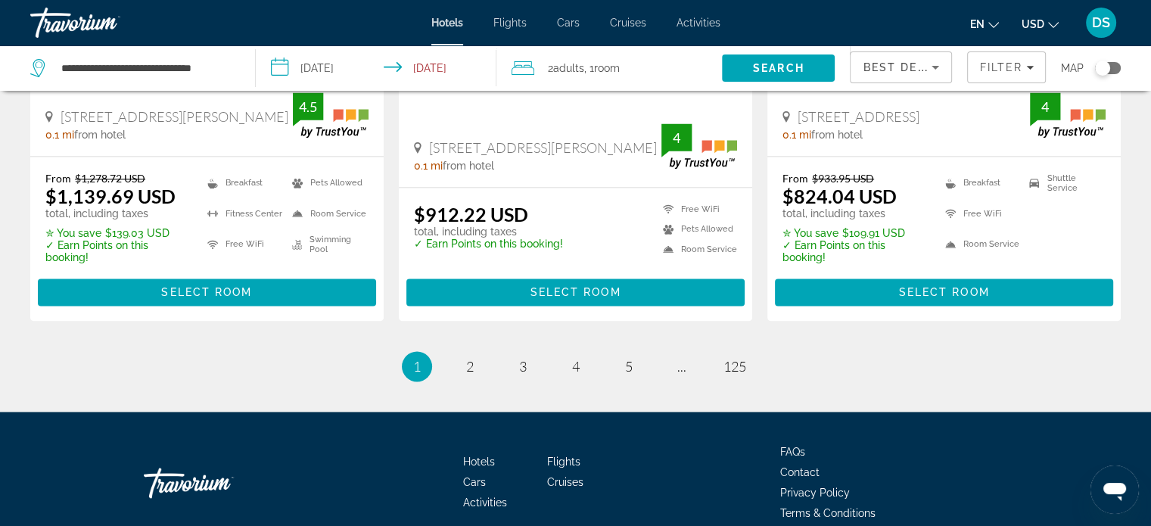
scroll to position [2120, 0]
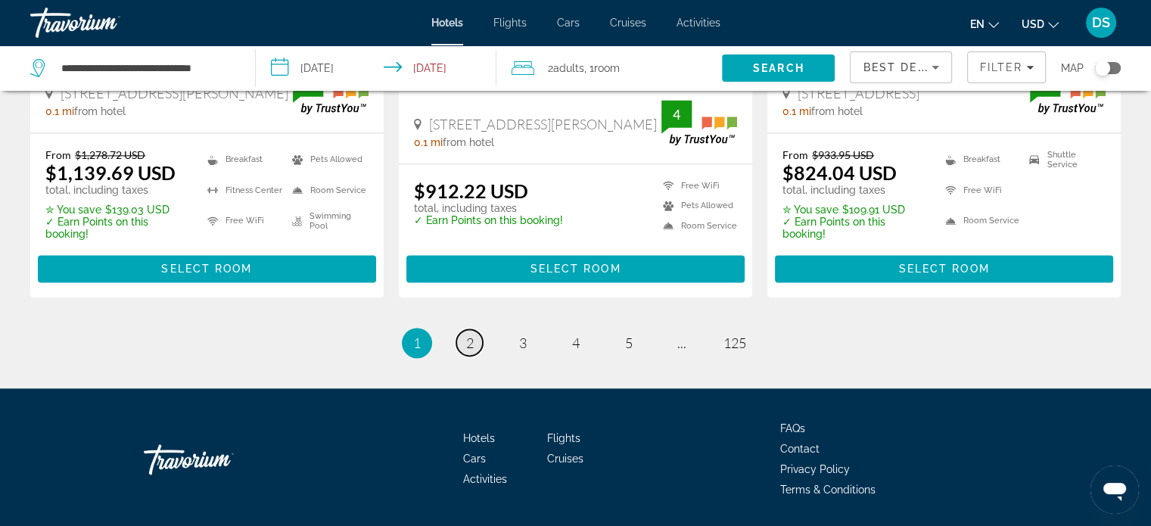
click at [472, 334] on span "2" at bounding box center [470, 342] width 8 height 17
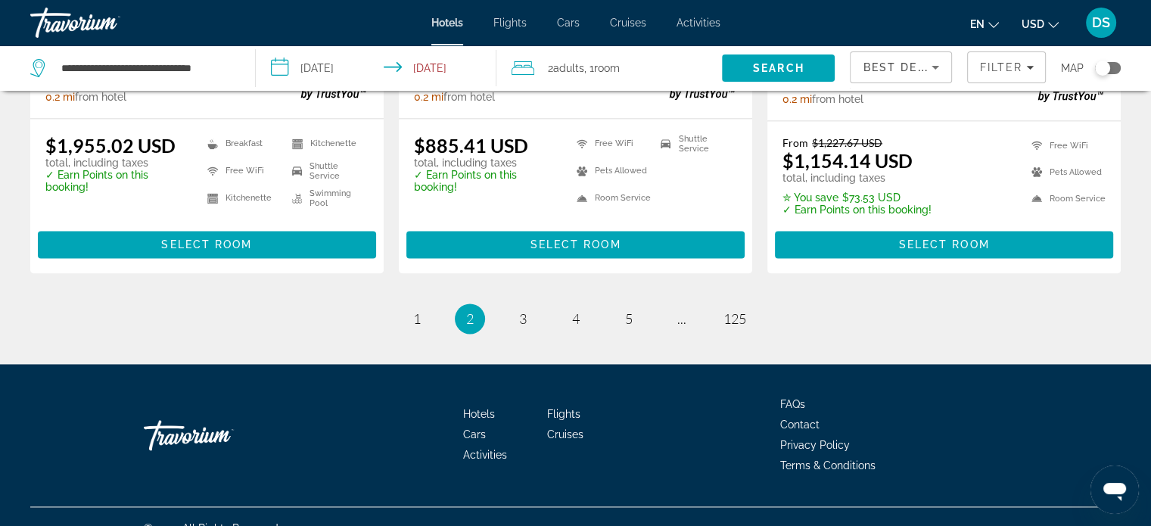
scroll to position [2098, 0]
click at [515, 305] on link "page 3" at bounding box center [522, 318] width 26 height 26
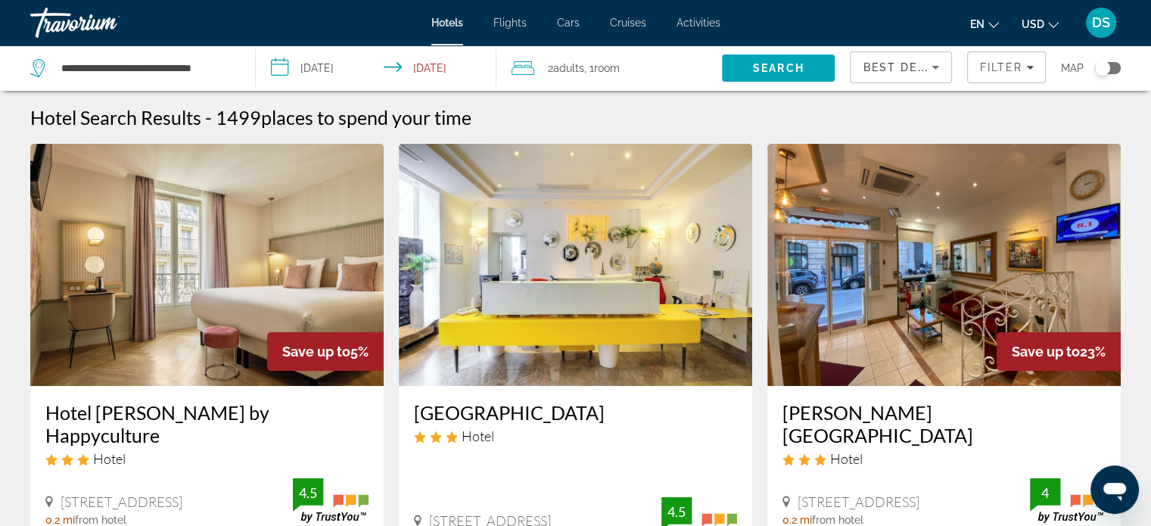
scroll to position [151, 0]
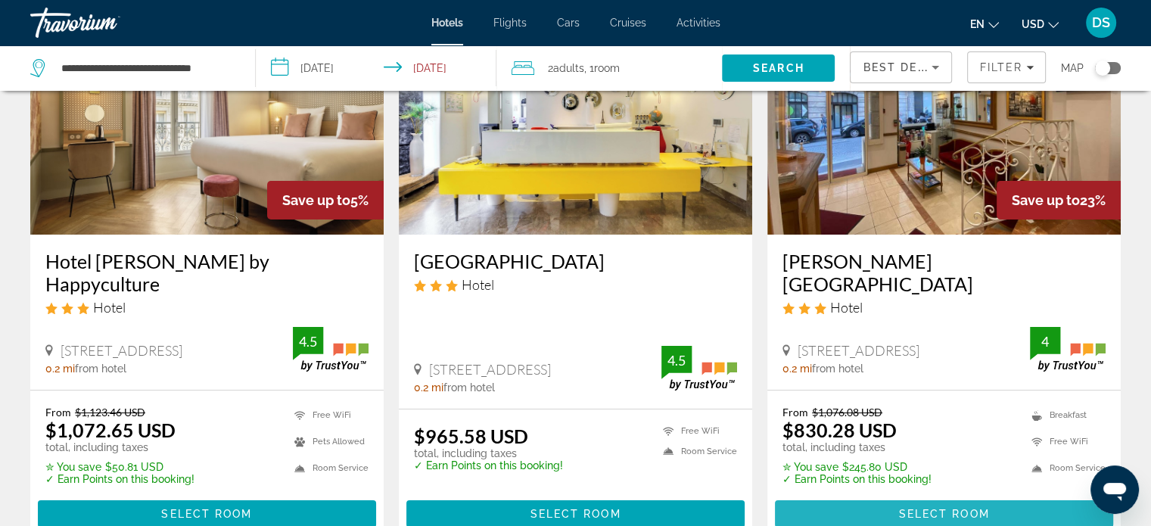
click at [932, 501] on span "Main content" at bounding box center [944, 514] width 338 height 36
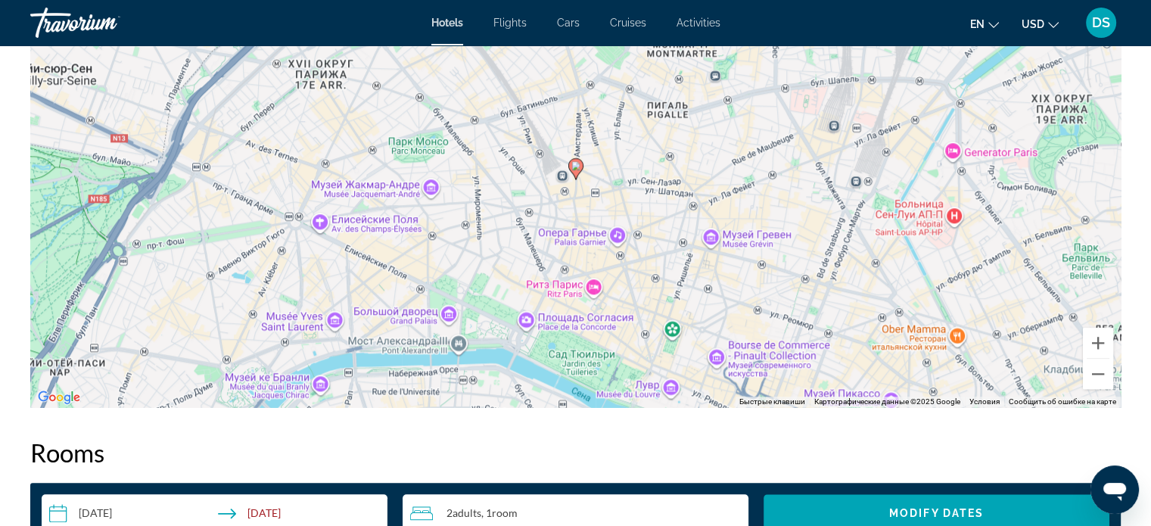
scroll to position [1514, 0]
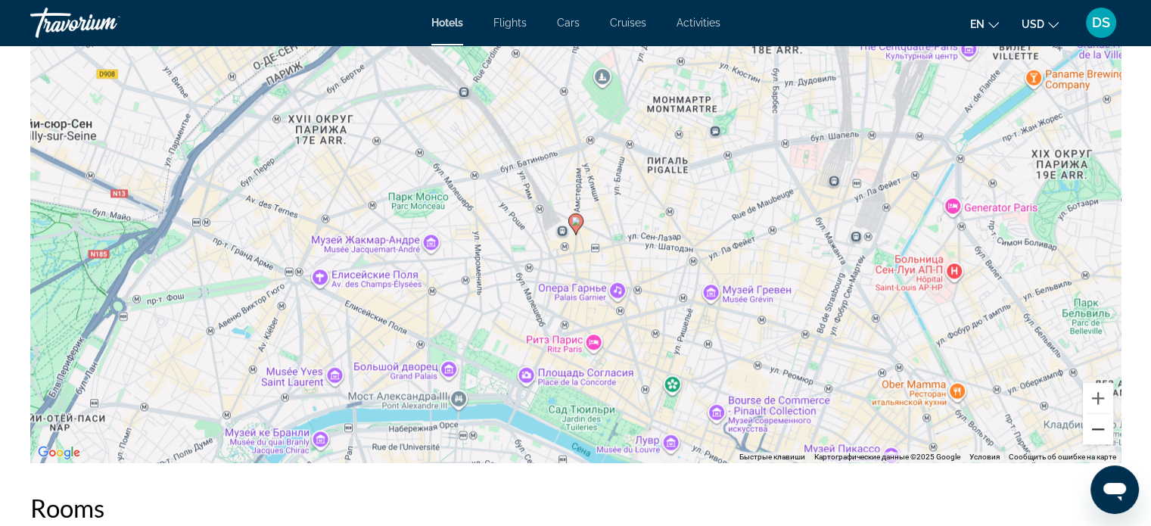
click at [1089, 429] on button "Уменьшить" at bounding box center [1098, 429] width 30 height 30
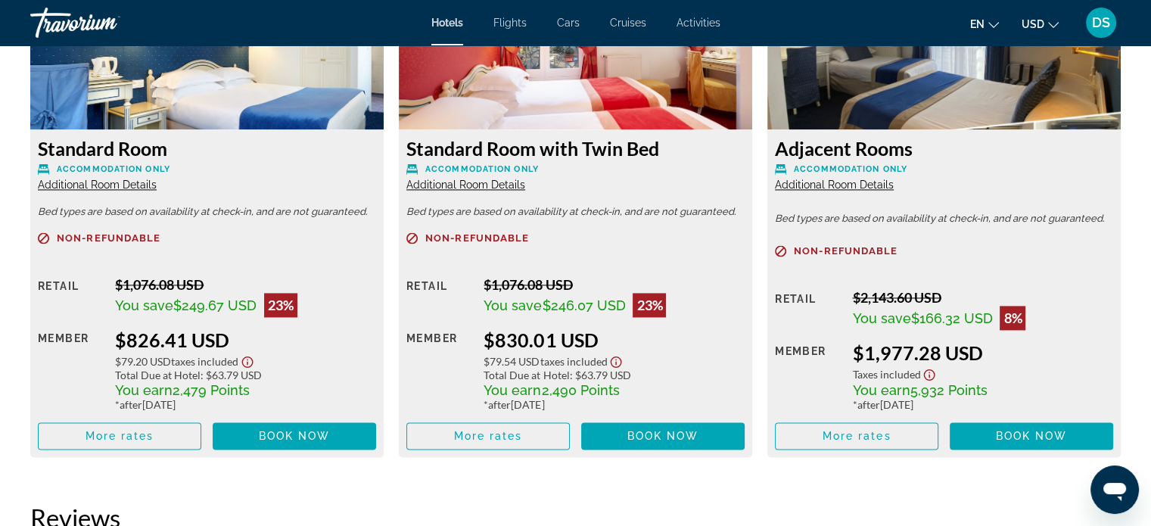
scroll to position [2211, 0]
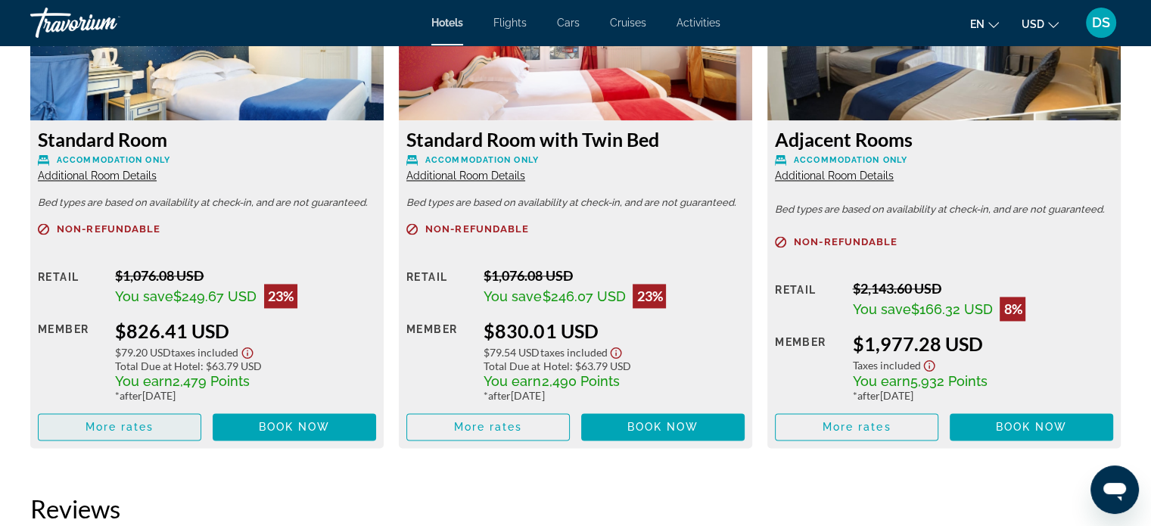
click at [124, 417] on span "Main content" at bounding box center [120, 427] width 162 height 36
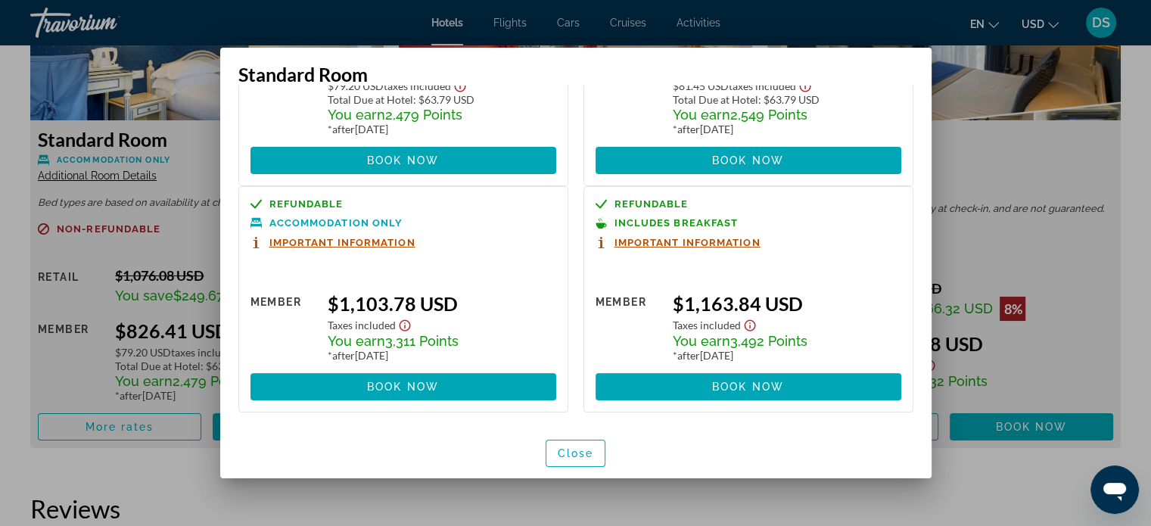
scroll to position [0, 0]
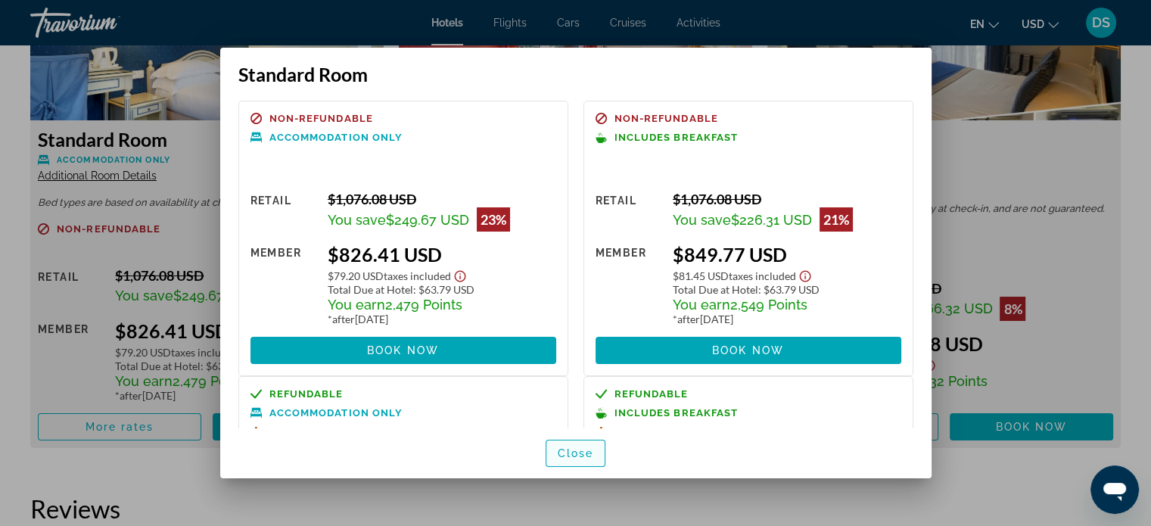
click at [581, 457] on span "Close" at bounding box center [576, 453] width 36 height 12
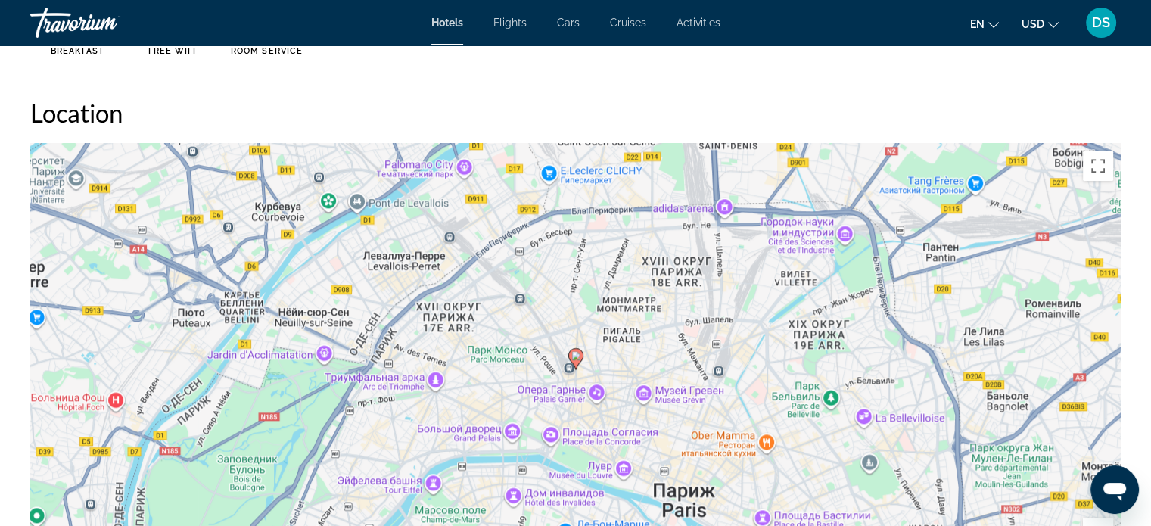
scroll to position [1076, 0]
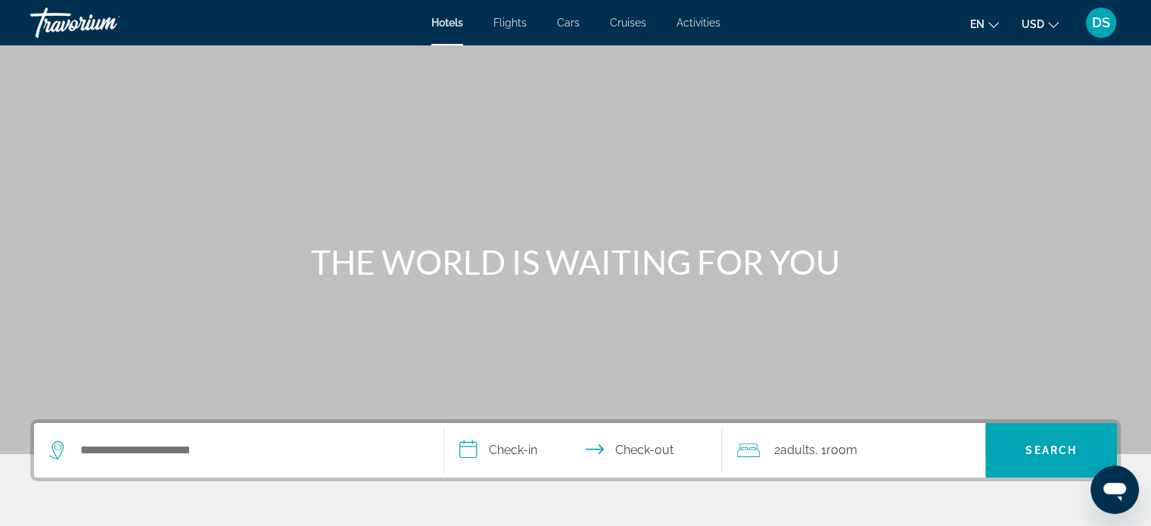
click at [1043, 20] on span "USD" at bounding box center [1033, 24] width 23 height 12
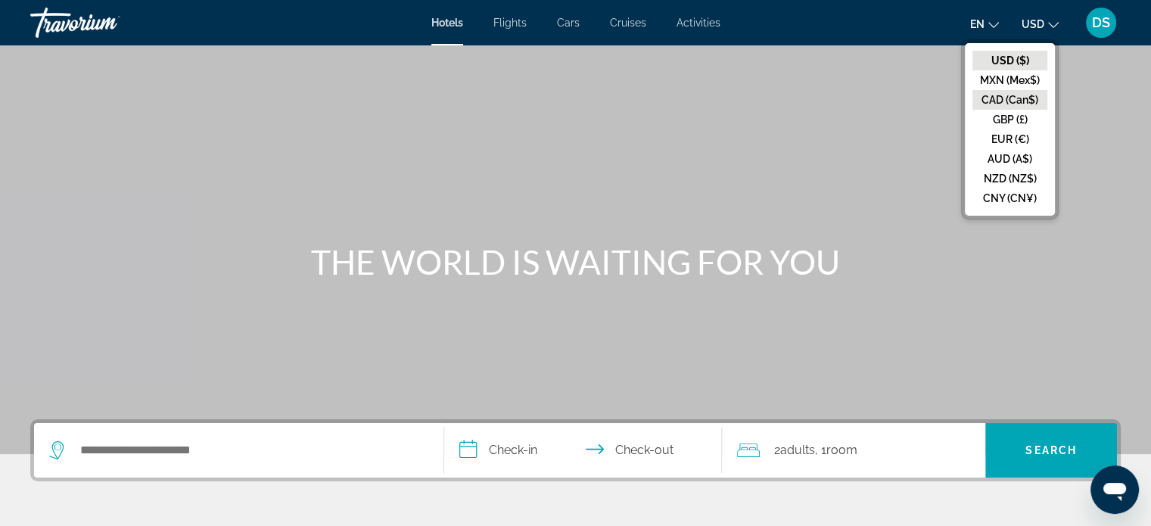
click at [1013, 97] on button "CAD (Can$)" at bounding box center [1009, 100] width 75 height 20
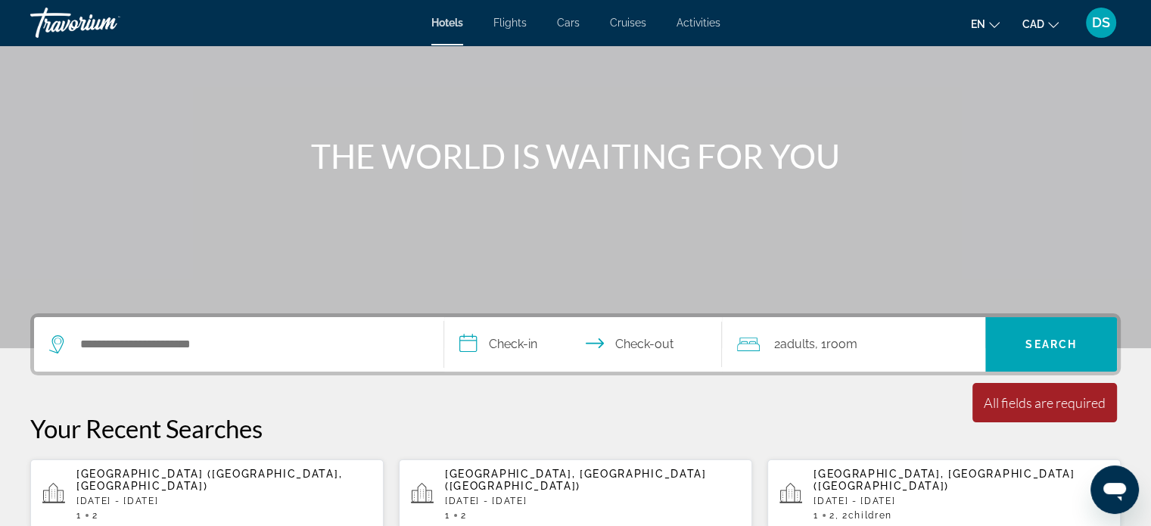
scroll to position [227, 0]
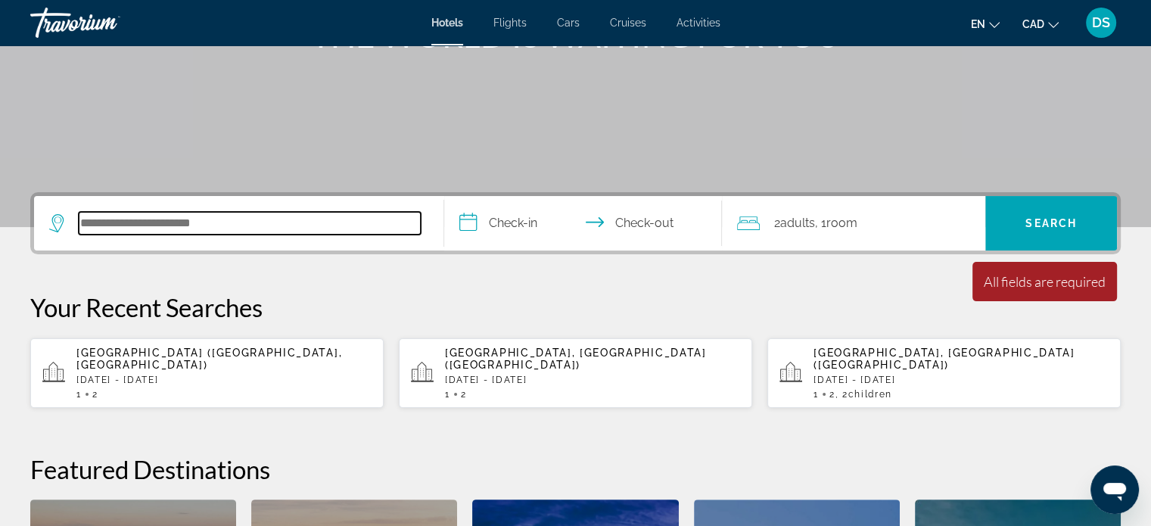
click at [99, 223] on input "Search hotel destination" at bounding box center [250, 223] width 342 height 23
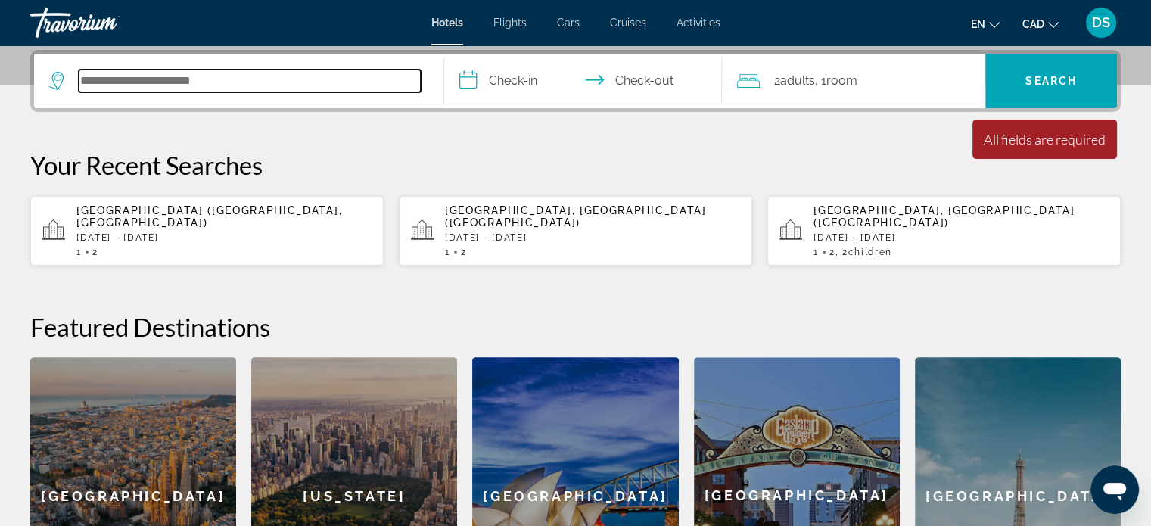
scroll to position [369, 0]
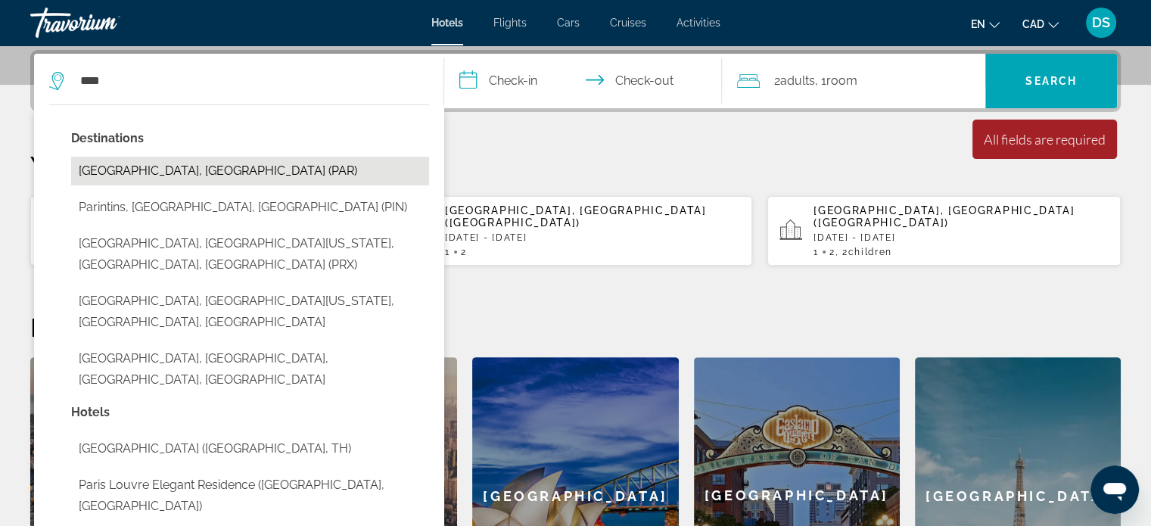
click at [127, 169] on button "Paris, France (PAR)" at bounding box center [250, 171] width 358 height 29
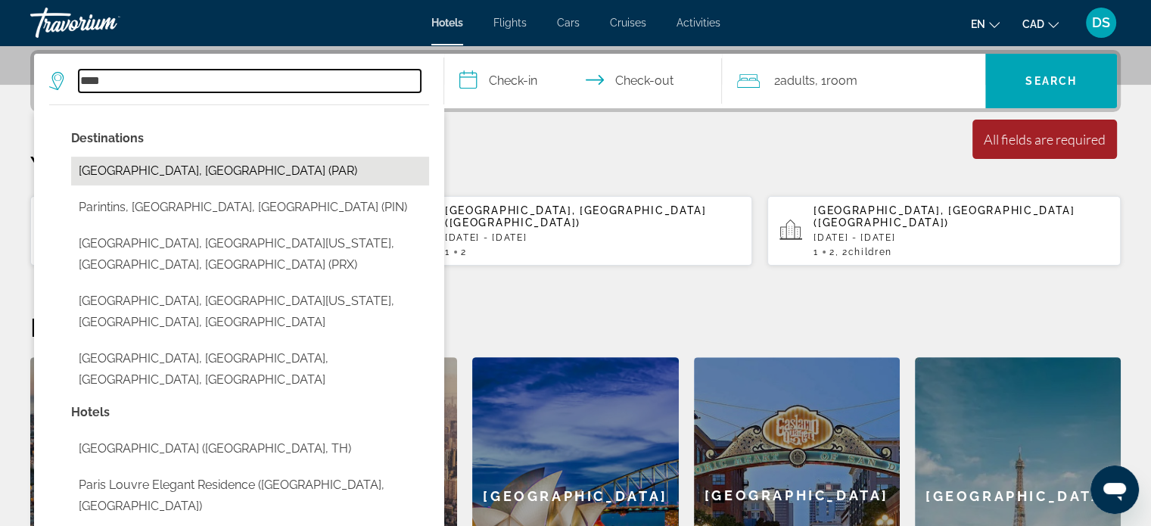
type input "**********"
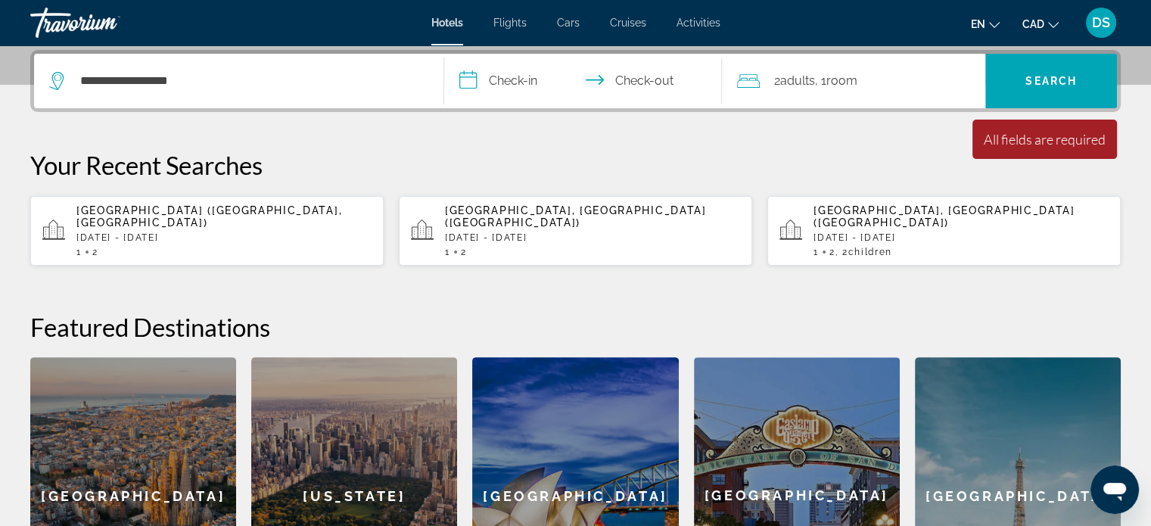
click at [512, 76] on input "**********" at bounding box center [586, 83] width 285 height 59
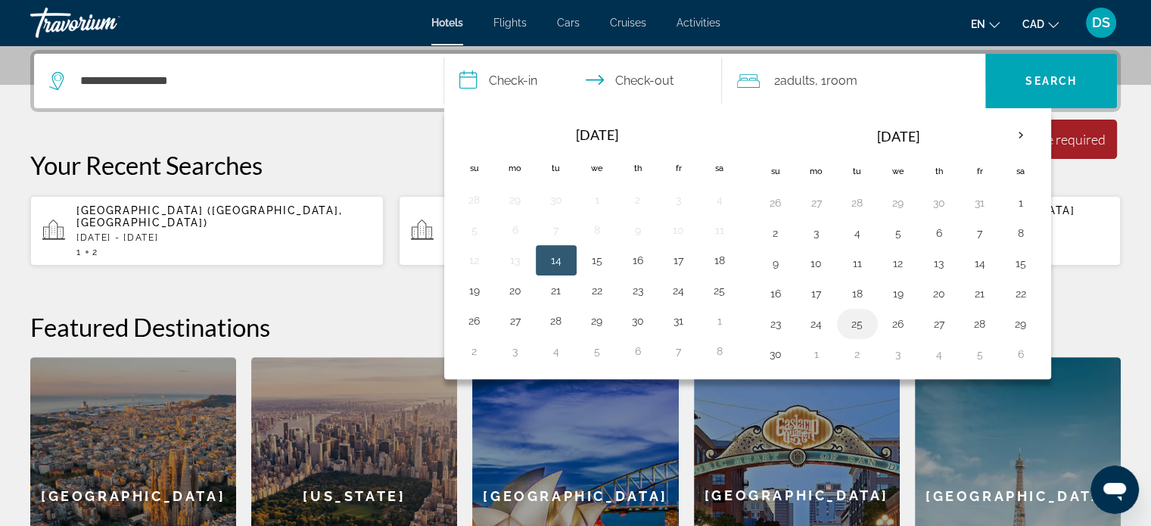
click at [854, 319] on button "25" at bounding box center [857, 323] width 24 height 21
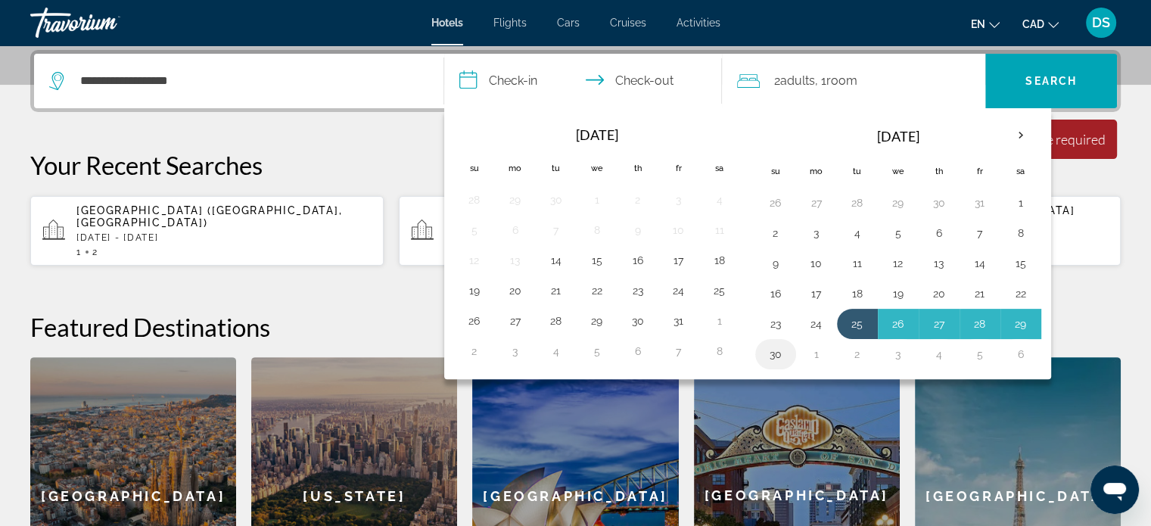
click at [773, 344] on button "30" at bounding box center [776, 354] width 24 height 21
type input "**********"
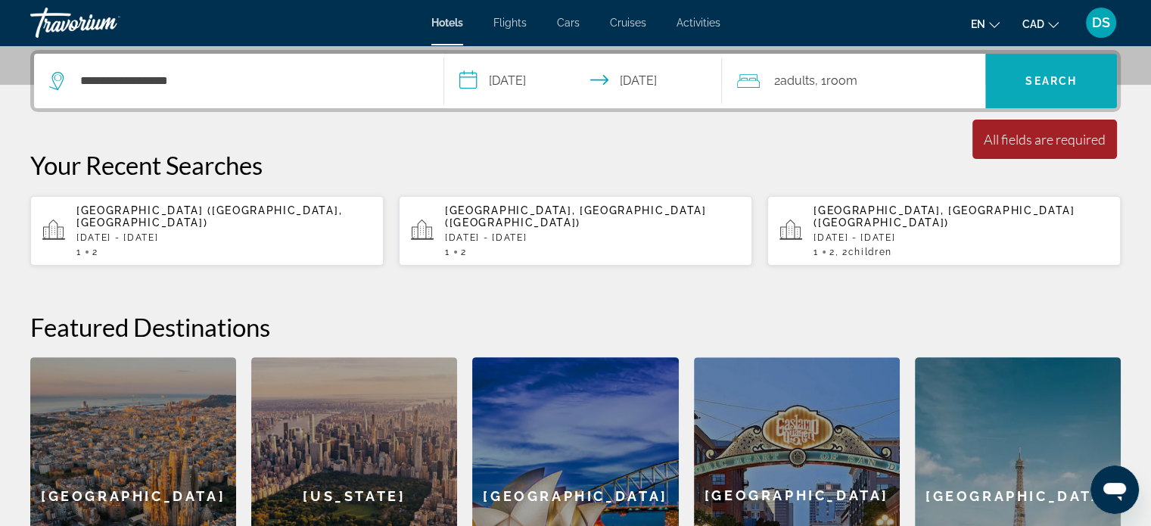
click at [1048, 81] on span "Search" at bounding box center [1050, 81] width 51 height 12
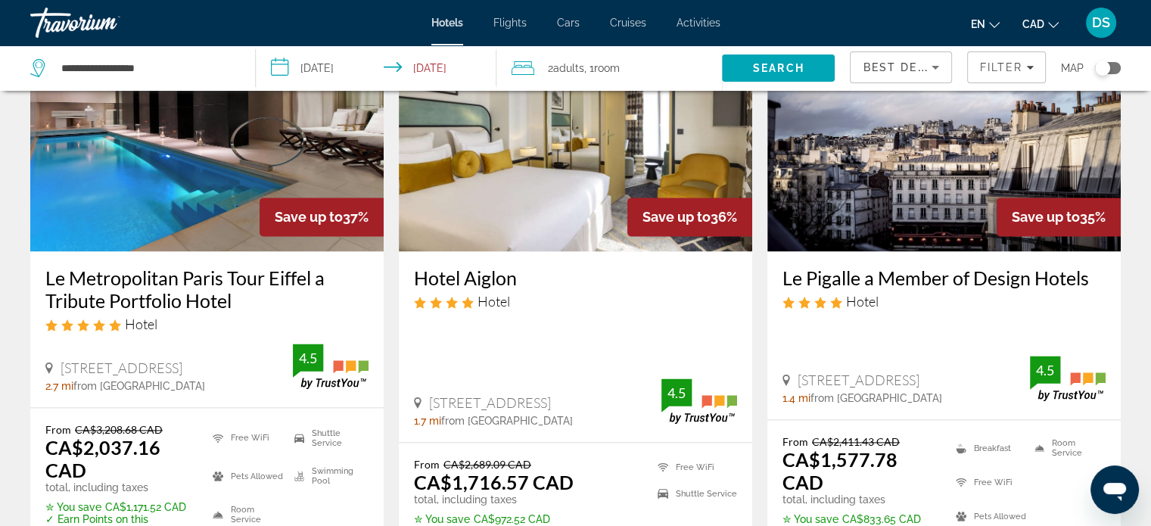
scroll to position [2210, 0]
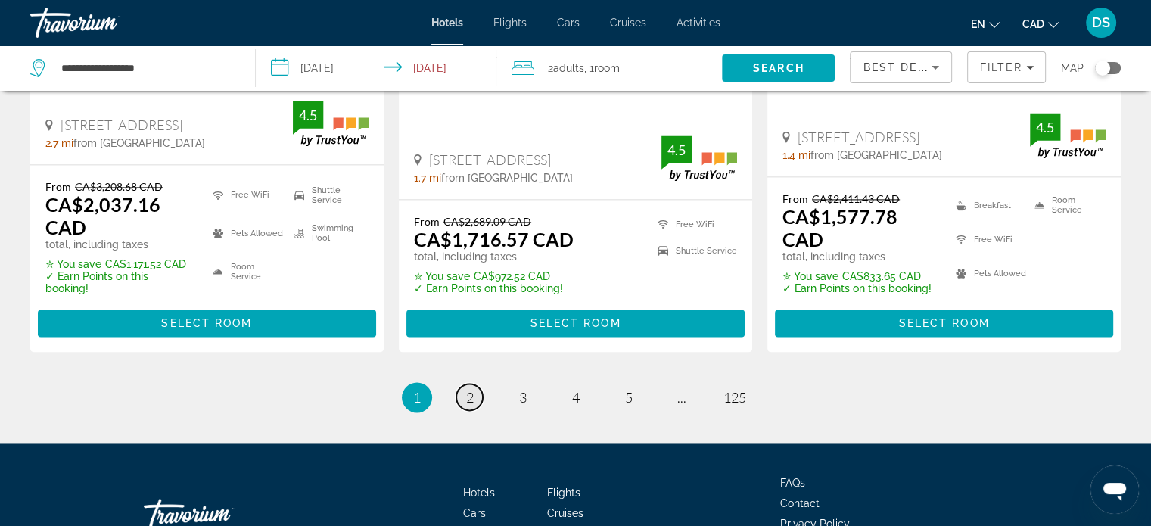
click at [471, 389] on span "2" at bounding box center [470, 397] width 8 height 17
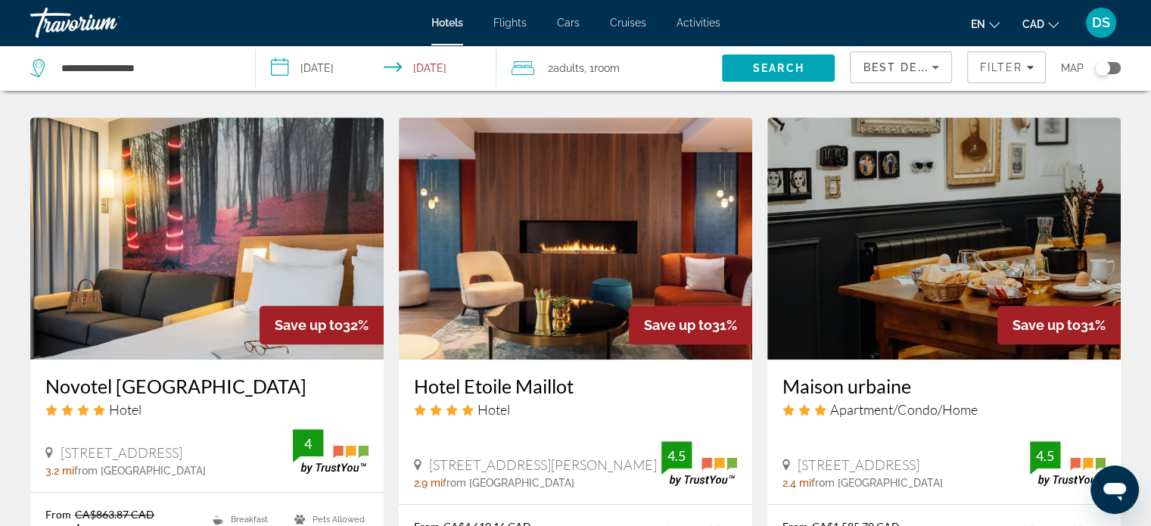
scroll to position [1438, 0]
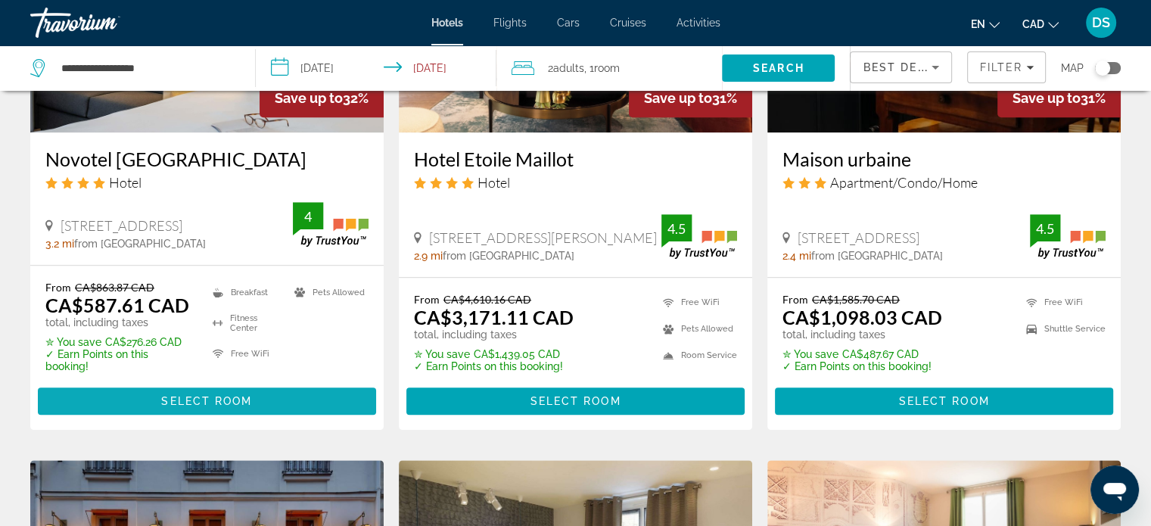
click at [259, 388] on span "Main content" at bounding box center [207, 401] width 338 height 36
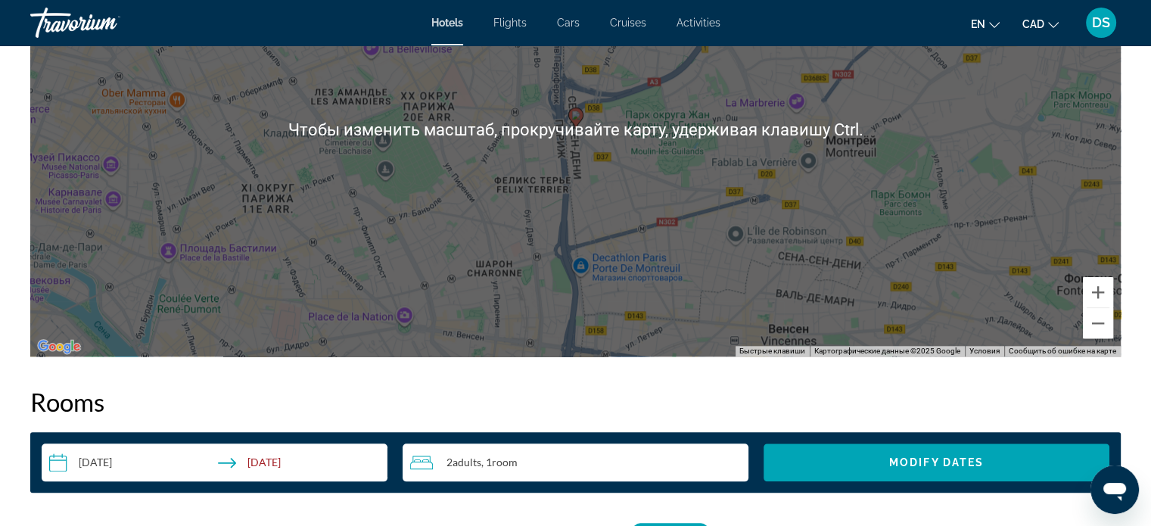
scroll to position [1589, 0]
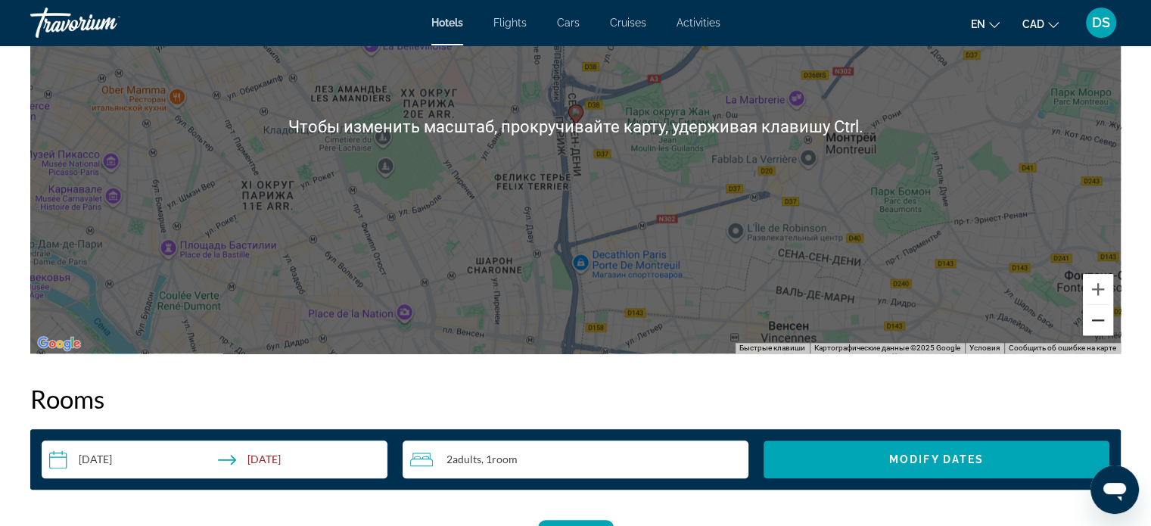
click at [1103, 308] on button "Уменьшить" at bounding box center [1098, 320] width 30 height 30
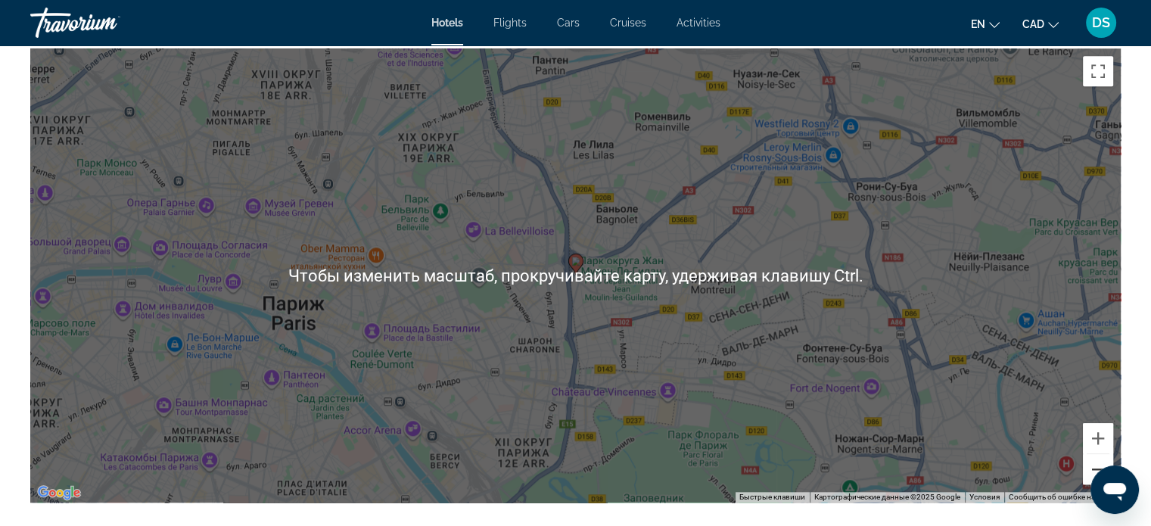
scroll to position [1438, 0]
